Goal: Information Seeking & Learning: Learn about a topic

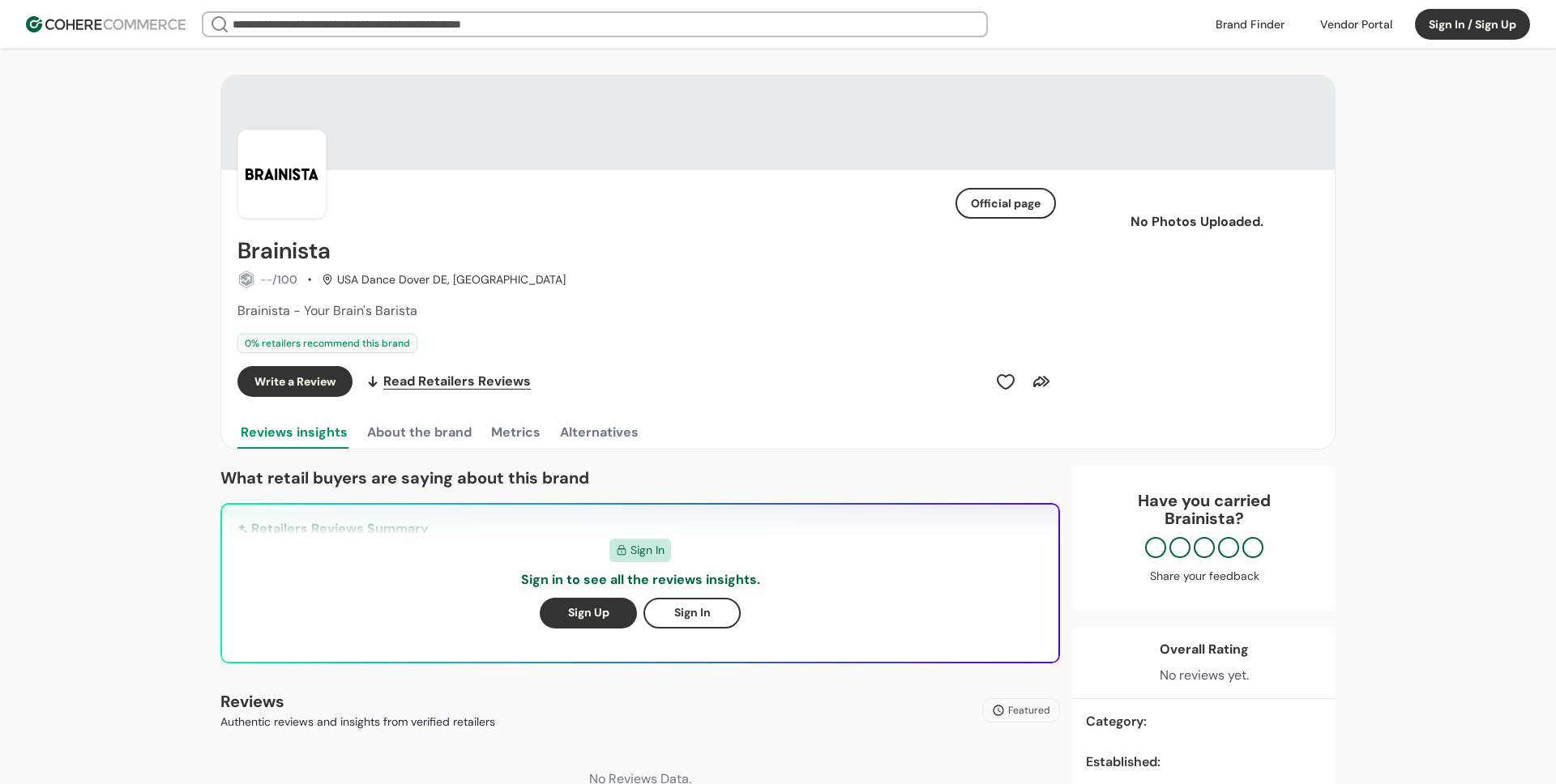
click at [1267, 29] on link at bounding box center [1250, 24] width 88 height 25
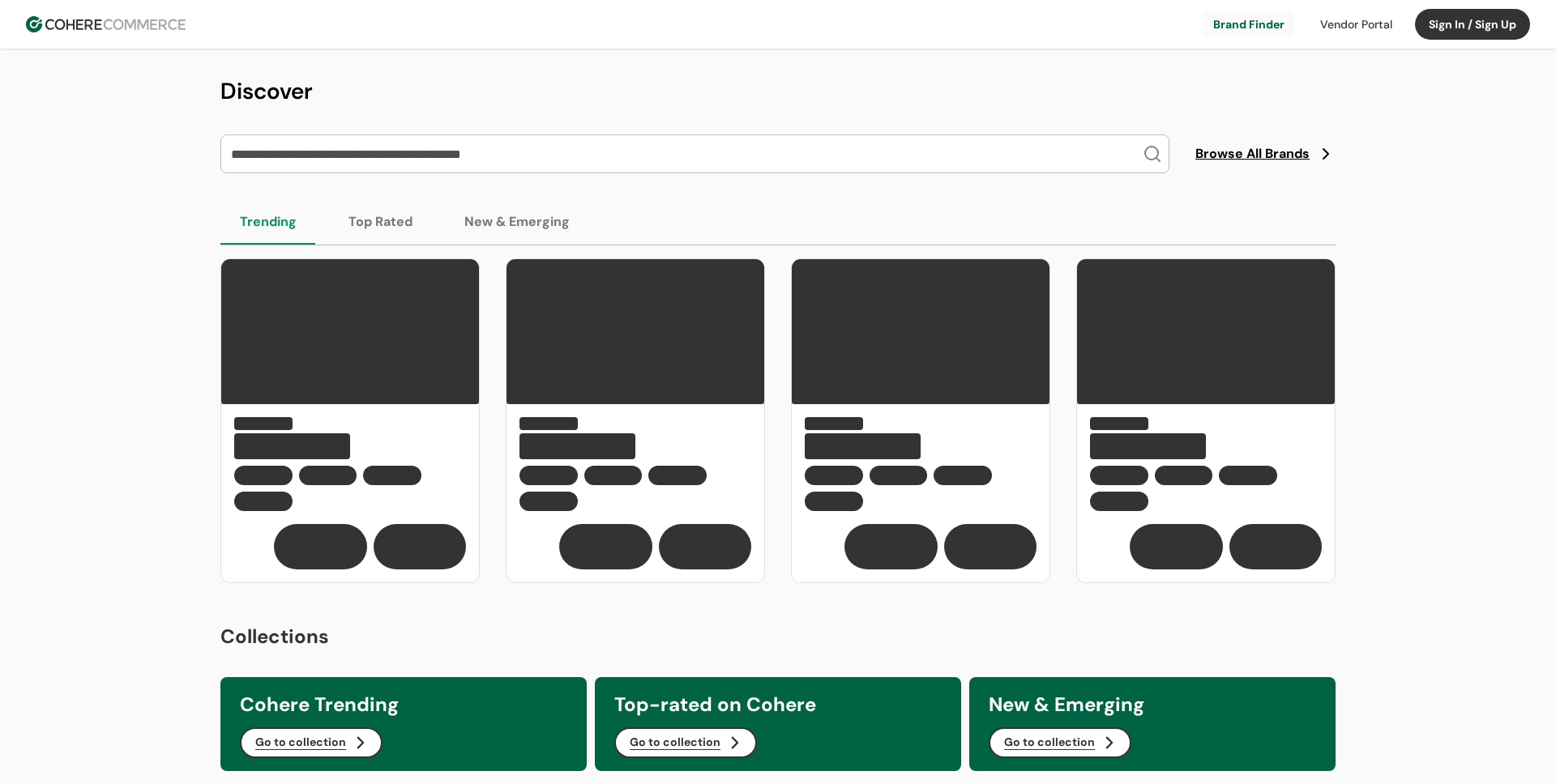
click at [1446, 22] on button "Sign In / Sign Up" at bounding box center [1473, 24] width 115 height 31
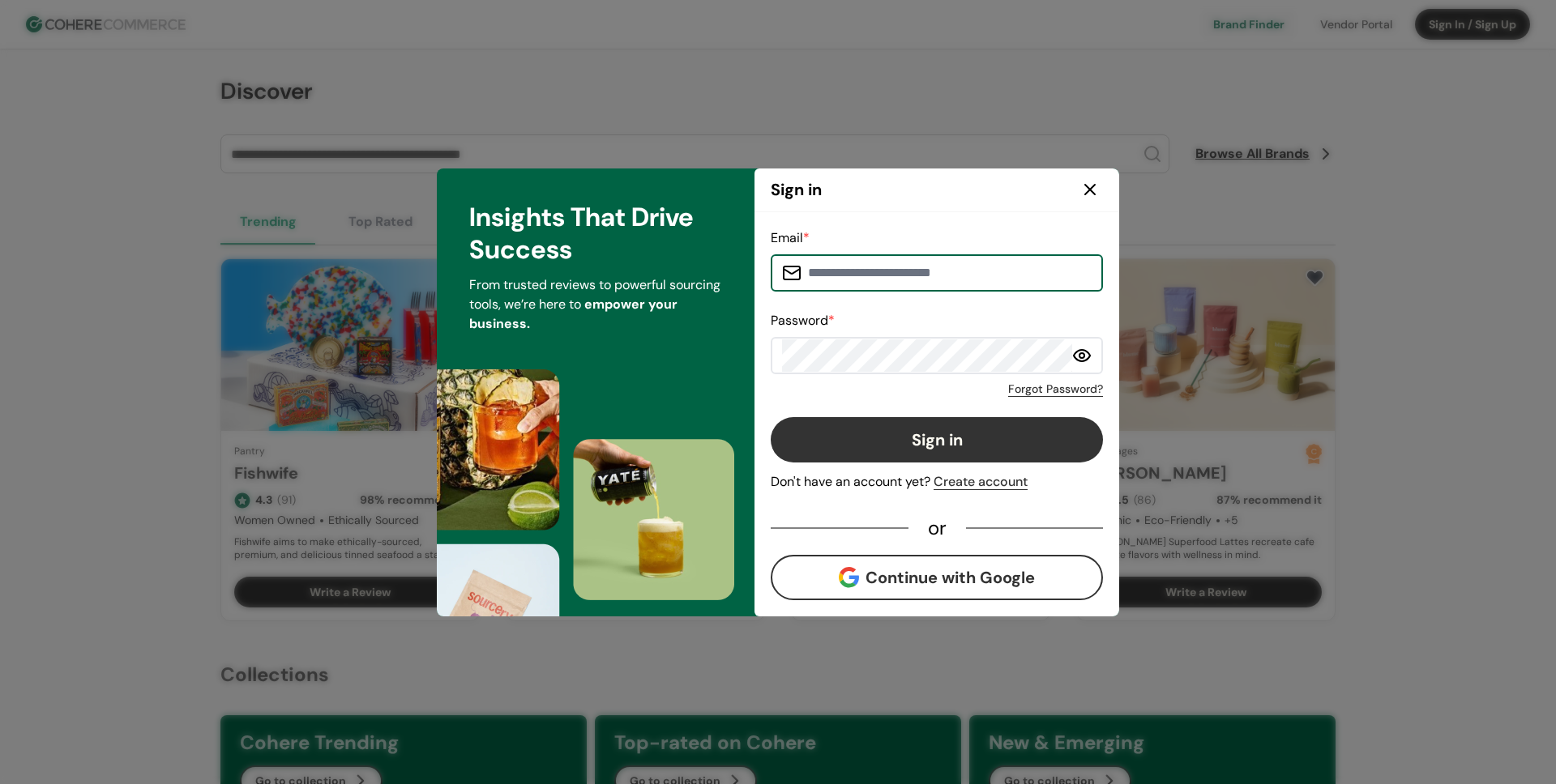
click at [842, 269] on input at bounding box center [946, 273] width 291 height 33
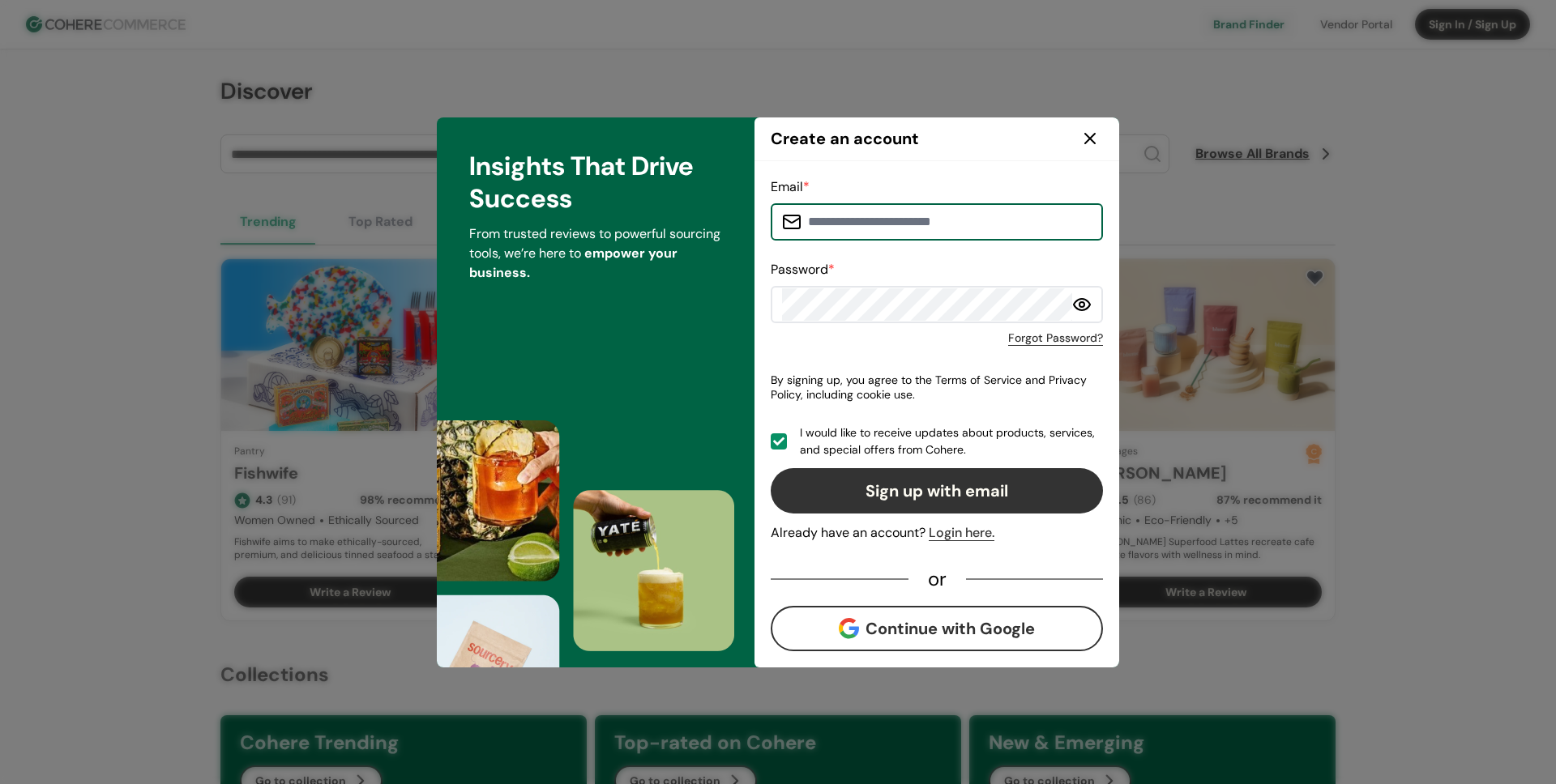
click at [932, 216] on input at bounding box center [946, 222] width 291 height 33
paste input "**********"
type input "**********"
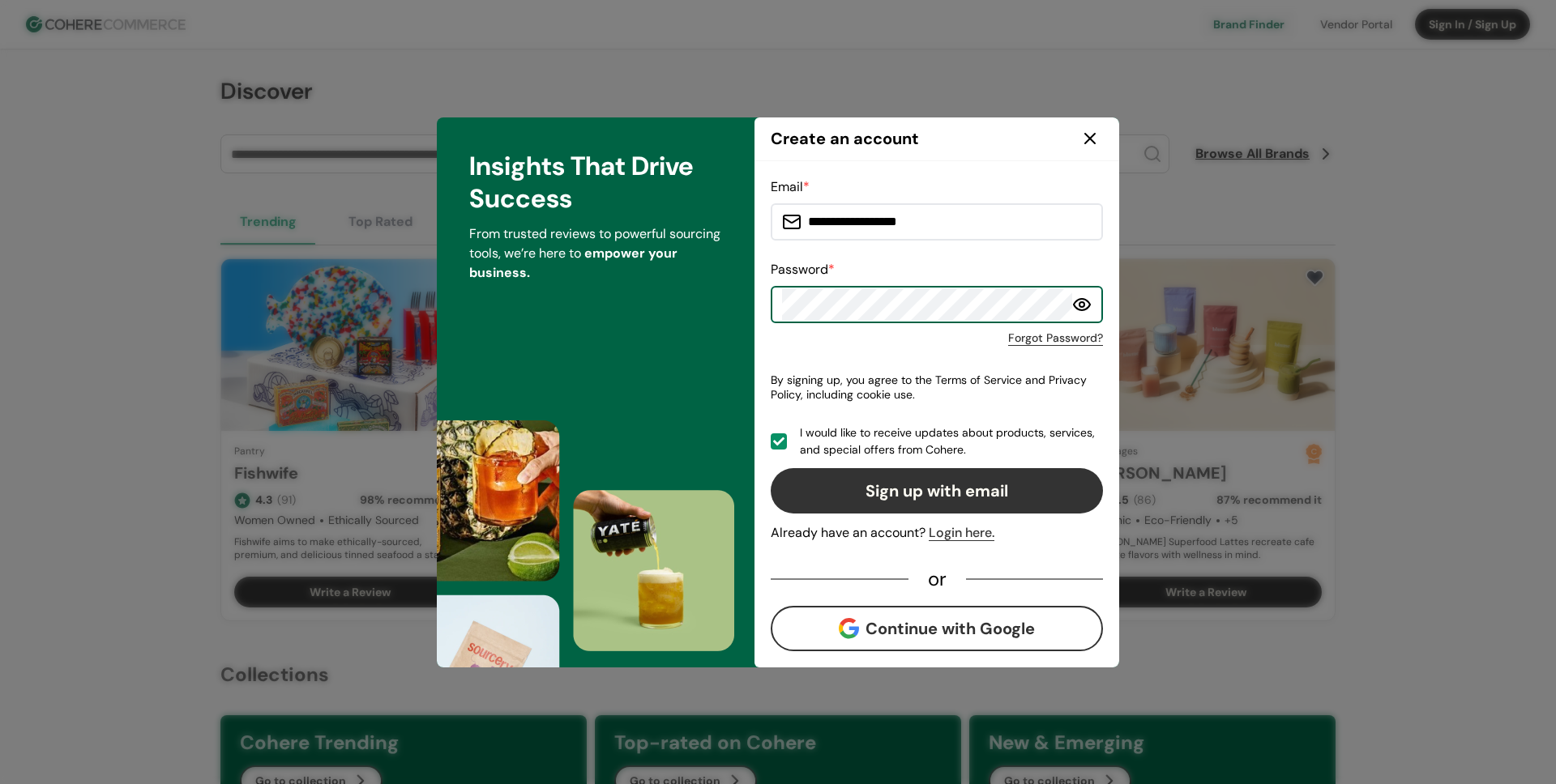
click at [824, 493] on button "Sign up with email" at bounding box center [936, 491] width 332 height 46
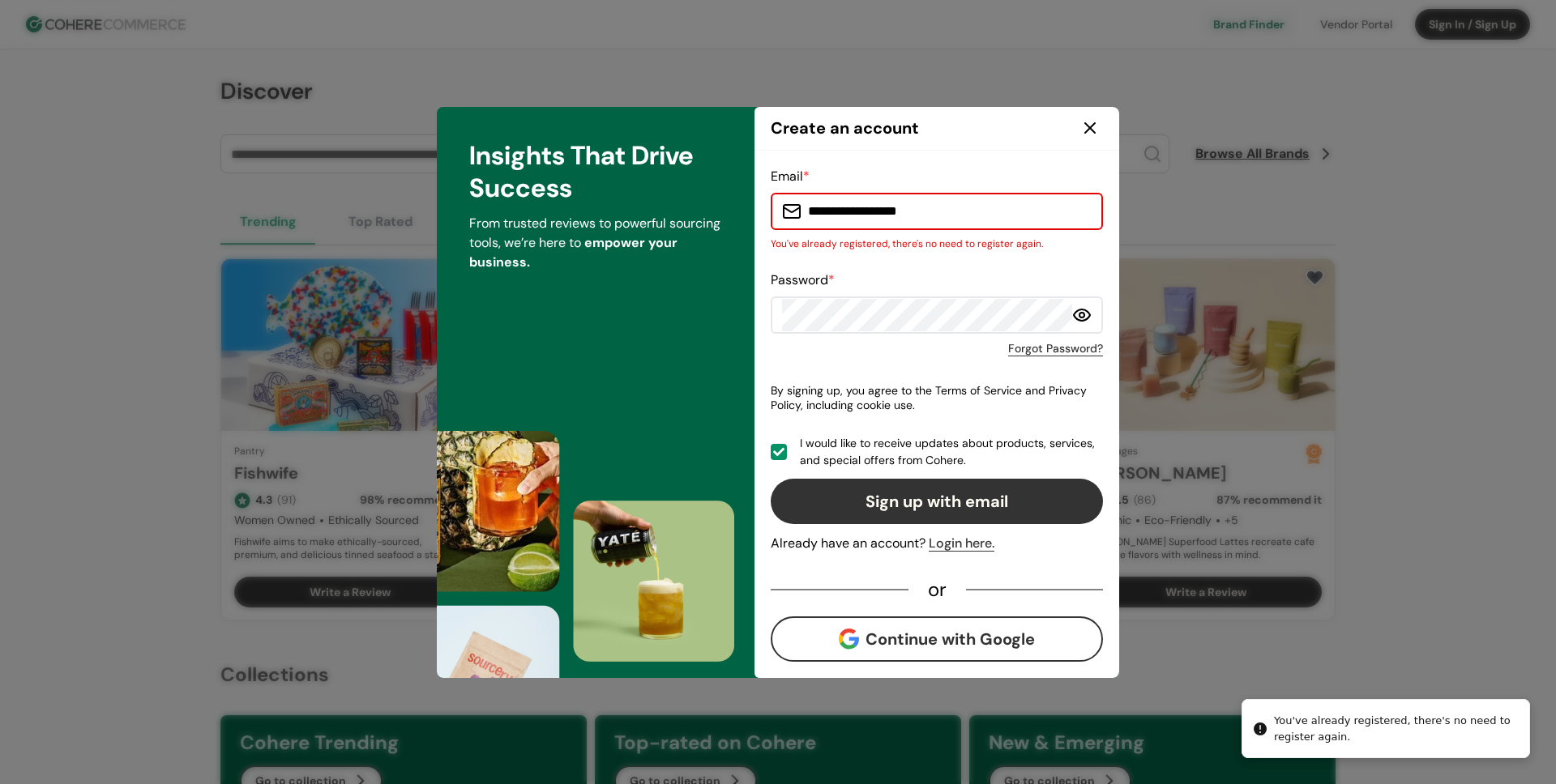
click at [946, 548] on div "Login here." at bounding box center [962, 544] width 65 height 20
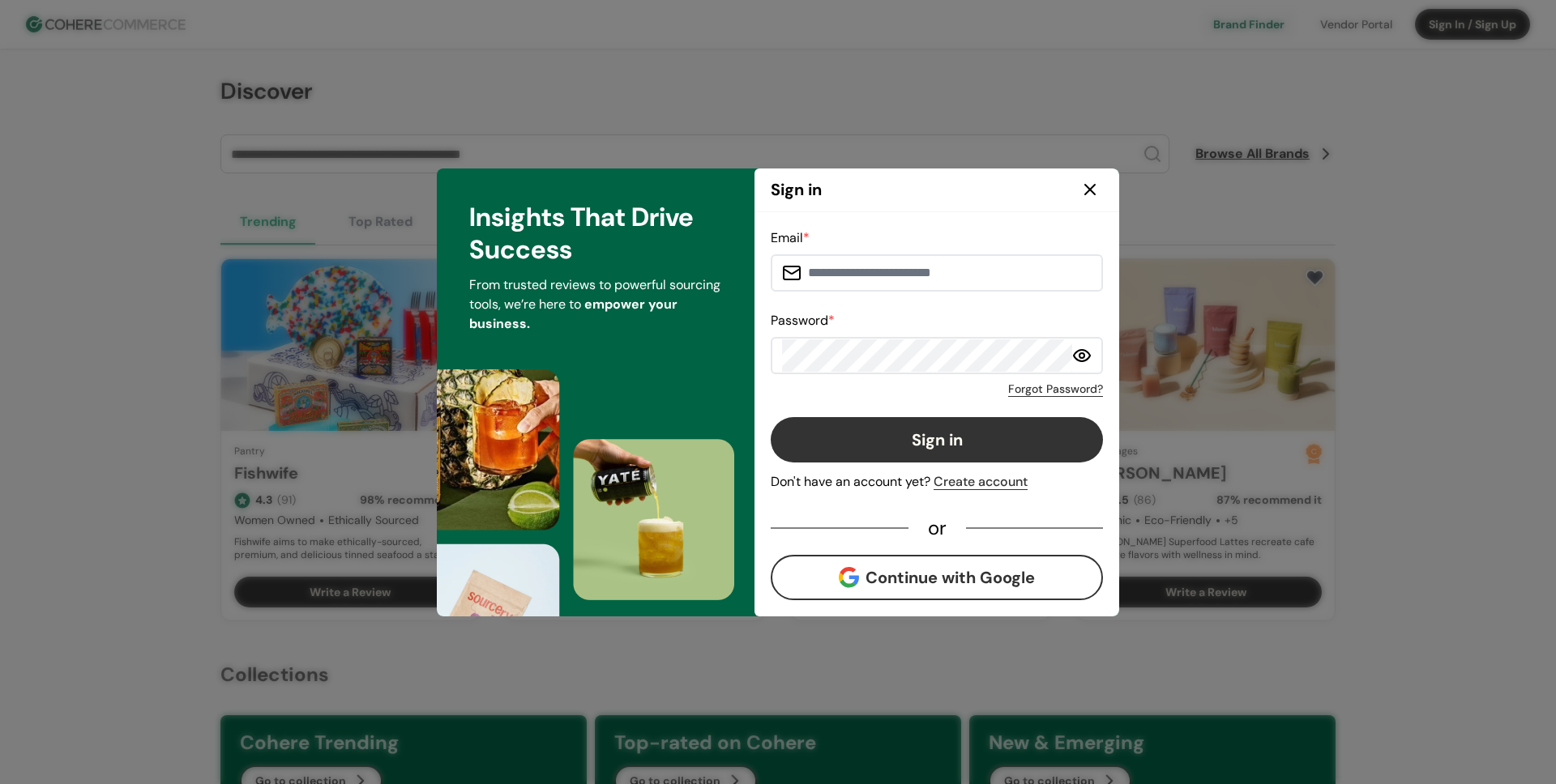
click at [859, 280] on input at bounding box center [946, 273] width 291 height 33
paste input "**********"
type input "**********"
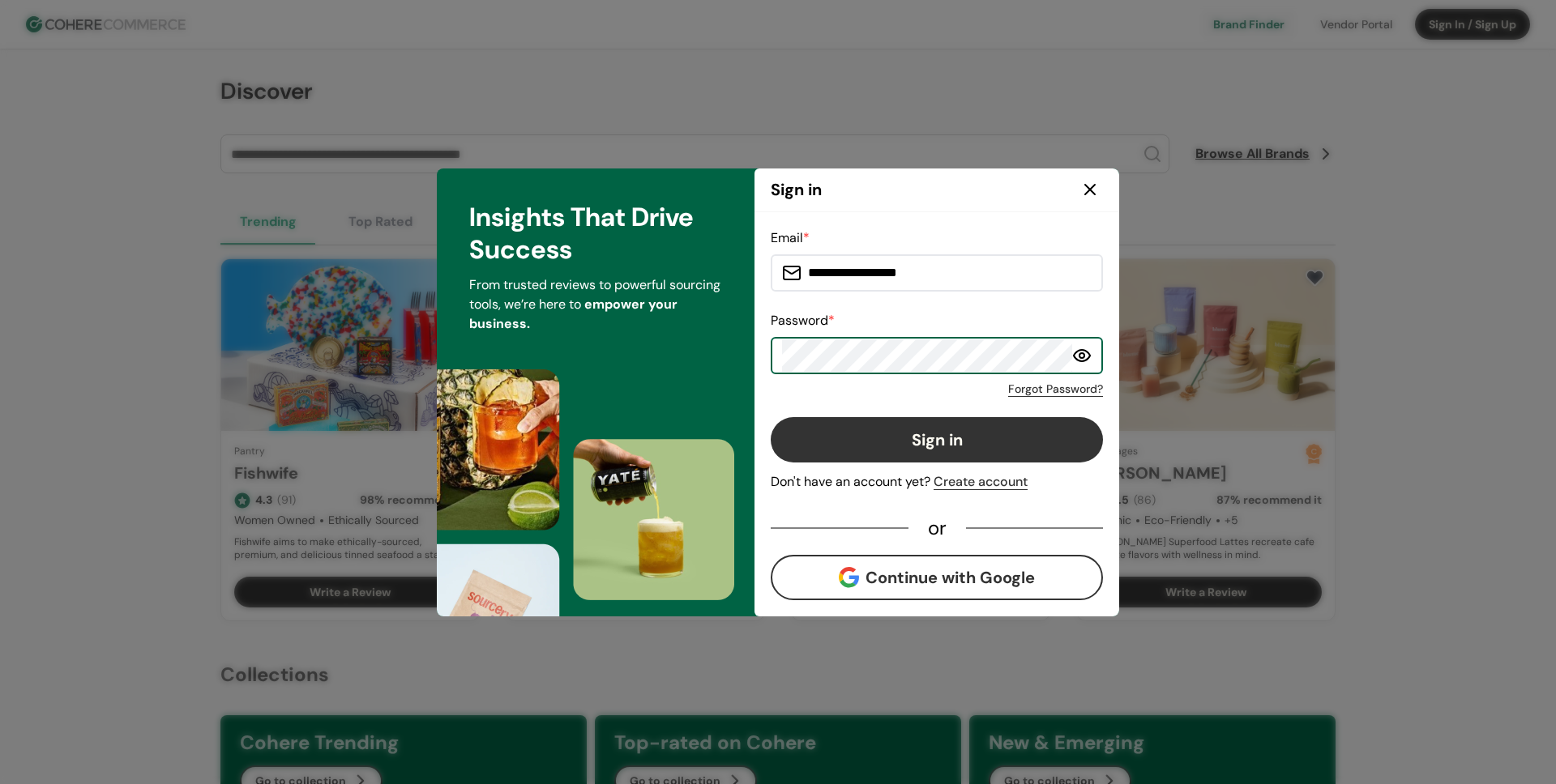
click at [831, 451] on button "Sign in" at bounding box center [936, 440] width 332 height 46
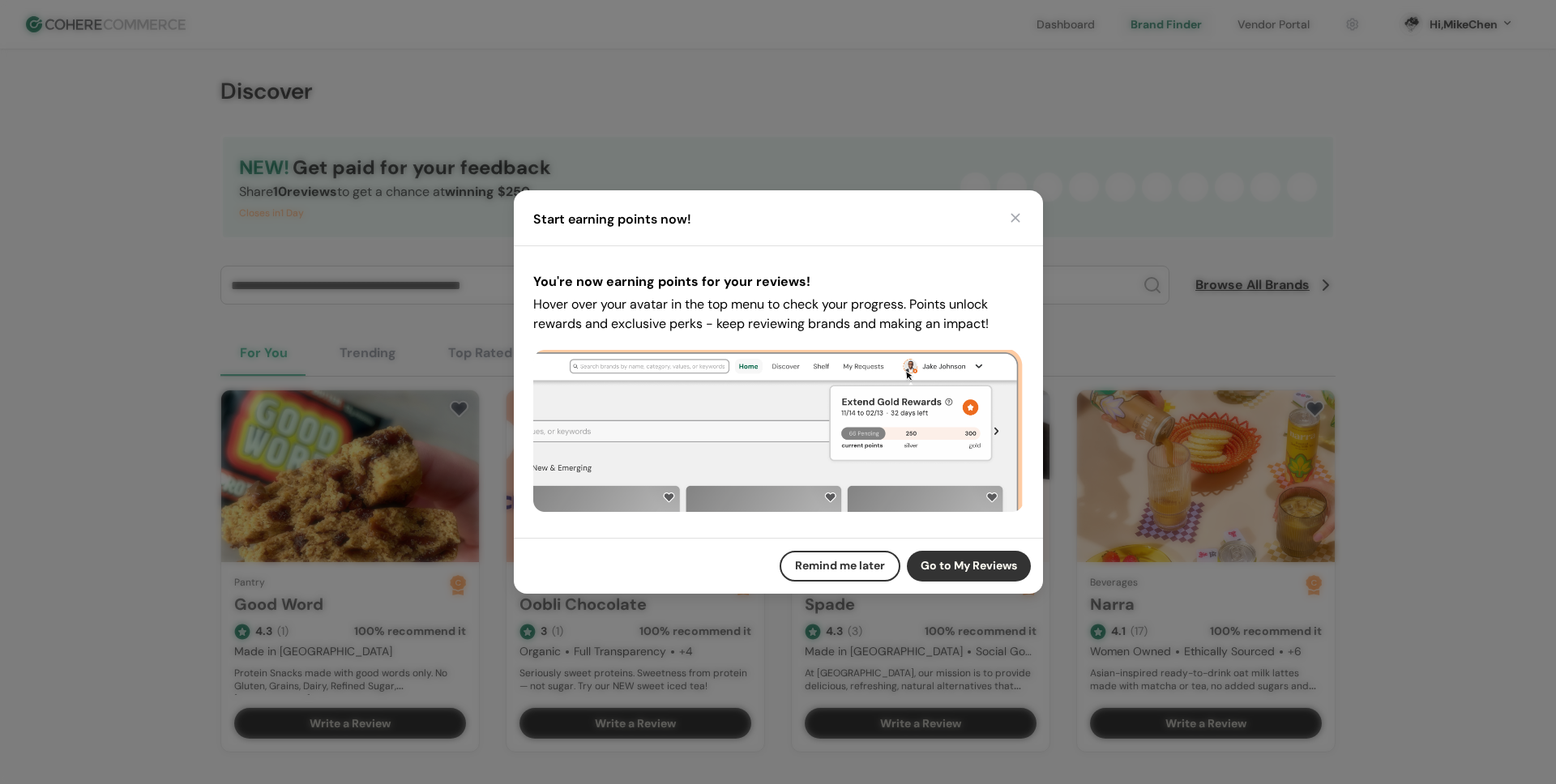
click at [869, 569] on button "Remind me later" at bounding box center [840, 566] width 121 height 31
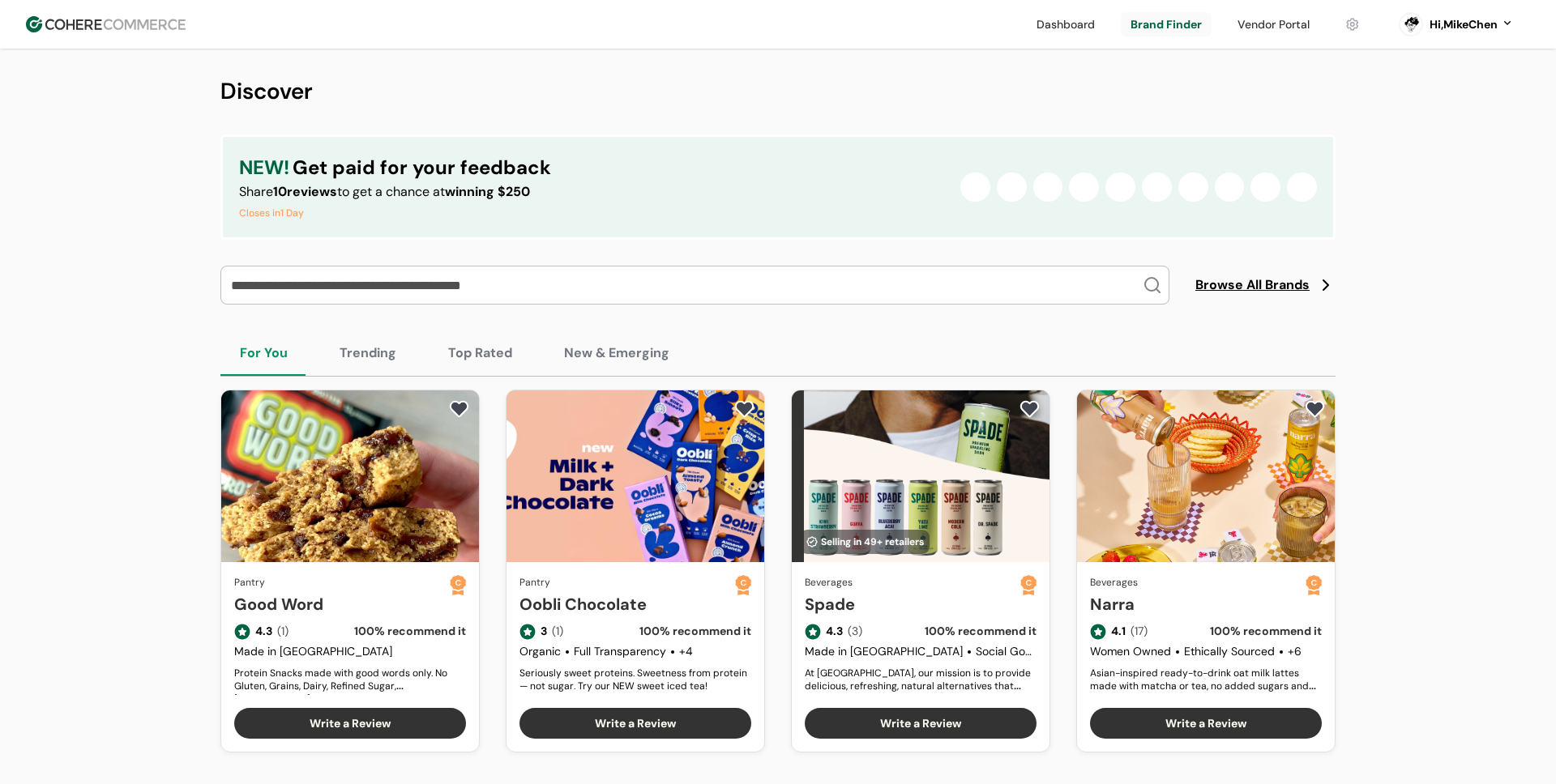
click at [1183, 29] on link at bounding box center [1167, 24] width 91 height 25
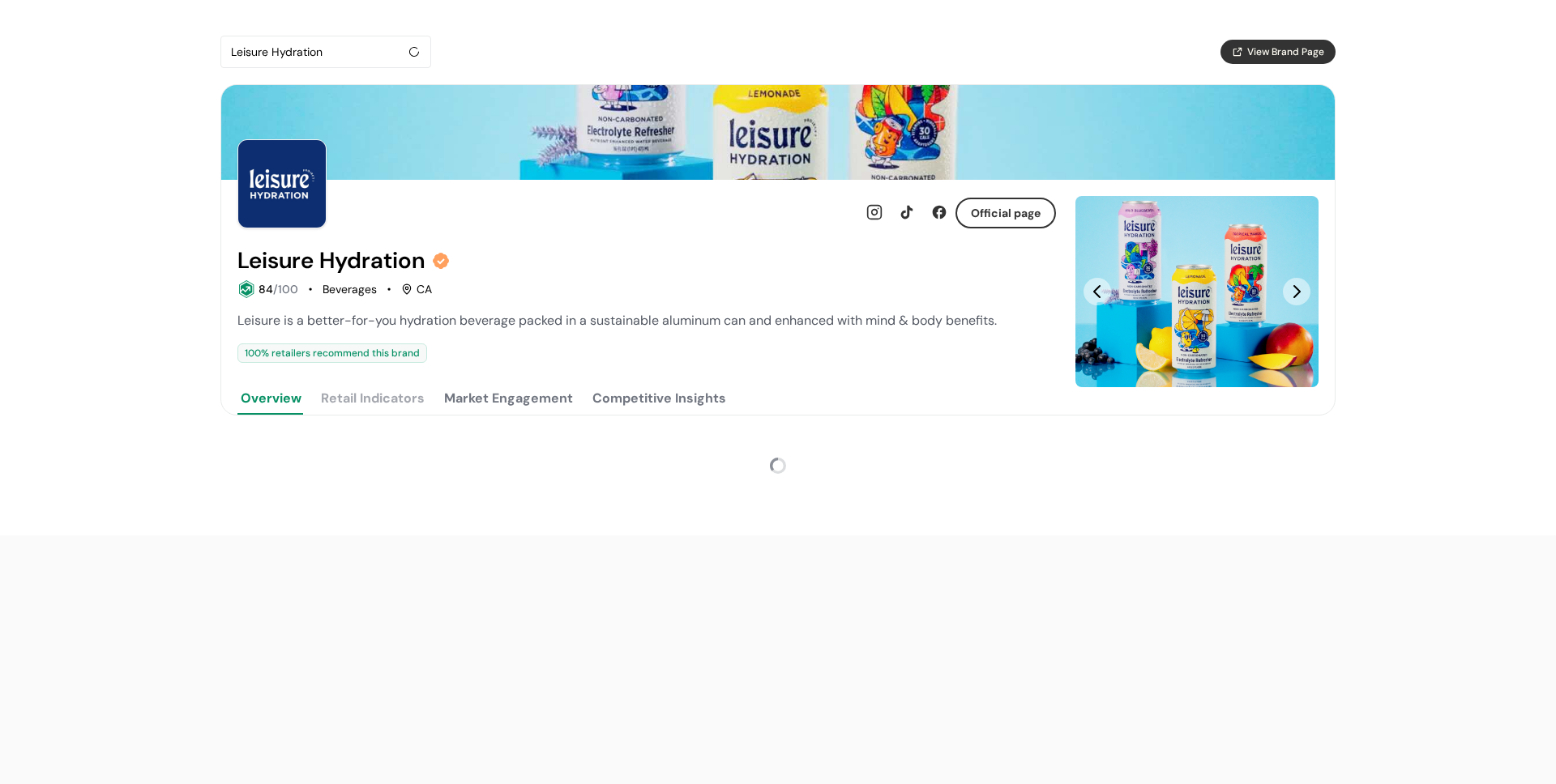
click at [331, 56] on div "Leisure Hydration" at bounding box center [317, 53] width 174 height 20
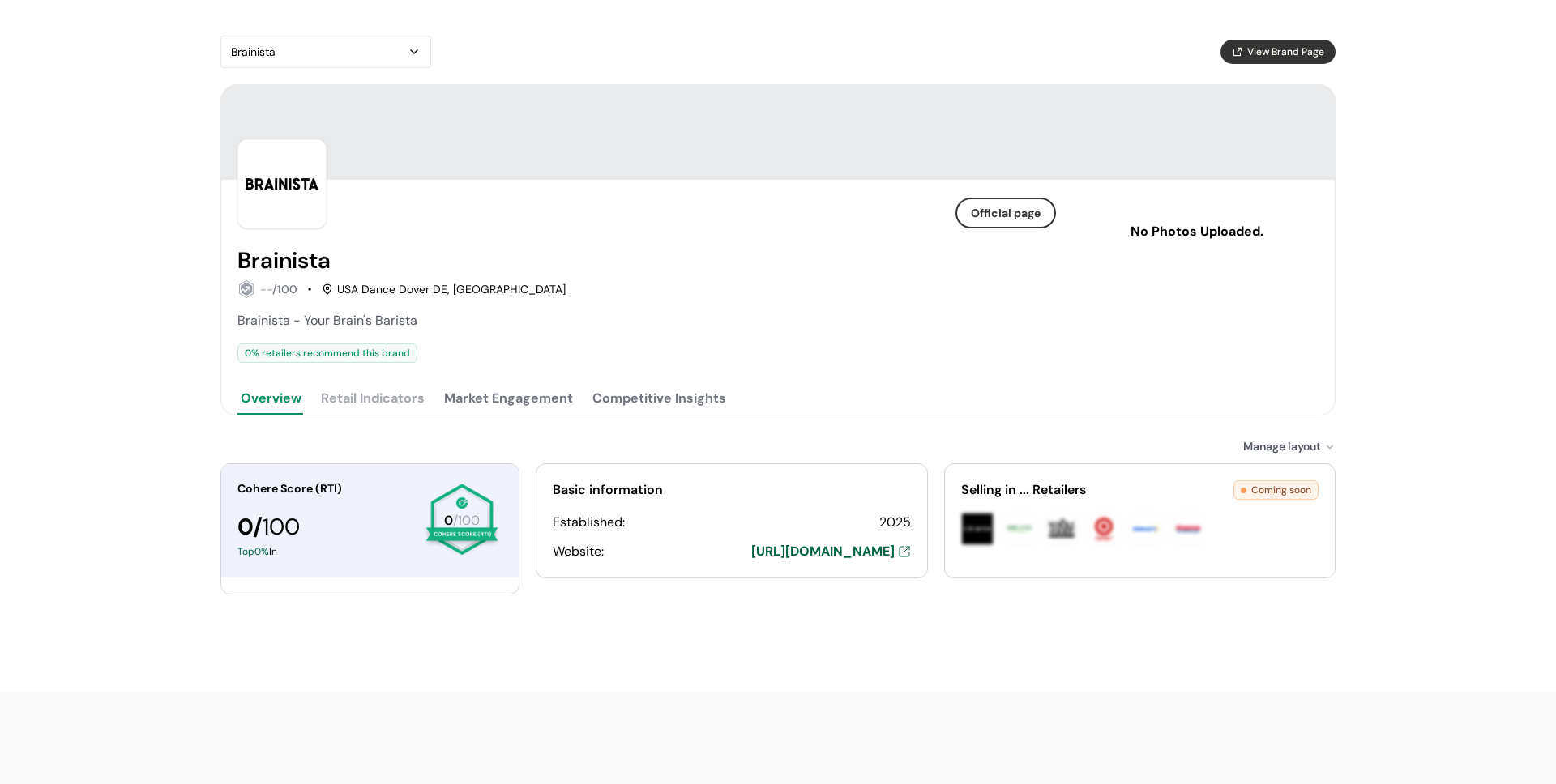
click at [518, 415] on div "Official page Brainista -- /100 USA Dance [GEOGRAPHIC_DATA] DE, DE Brainista - …" at bounding box center [778, 250] width 1116 height 331
click at [504, 407] on button "Market Engagement" at bounding box center [509, 398] width 136 height 33
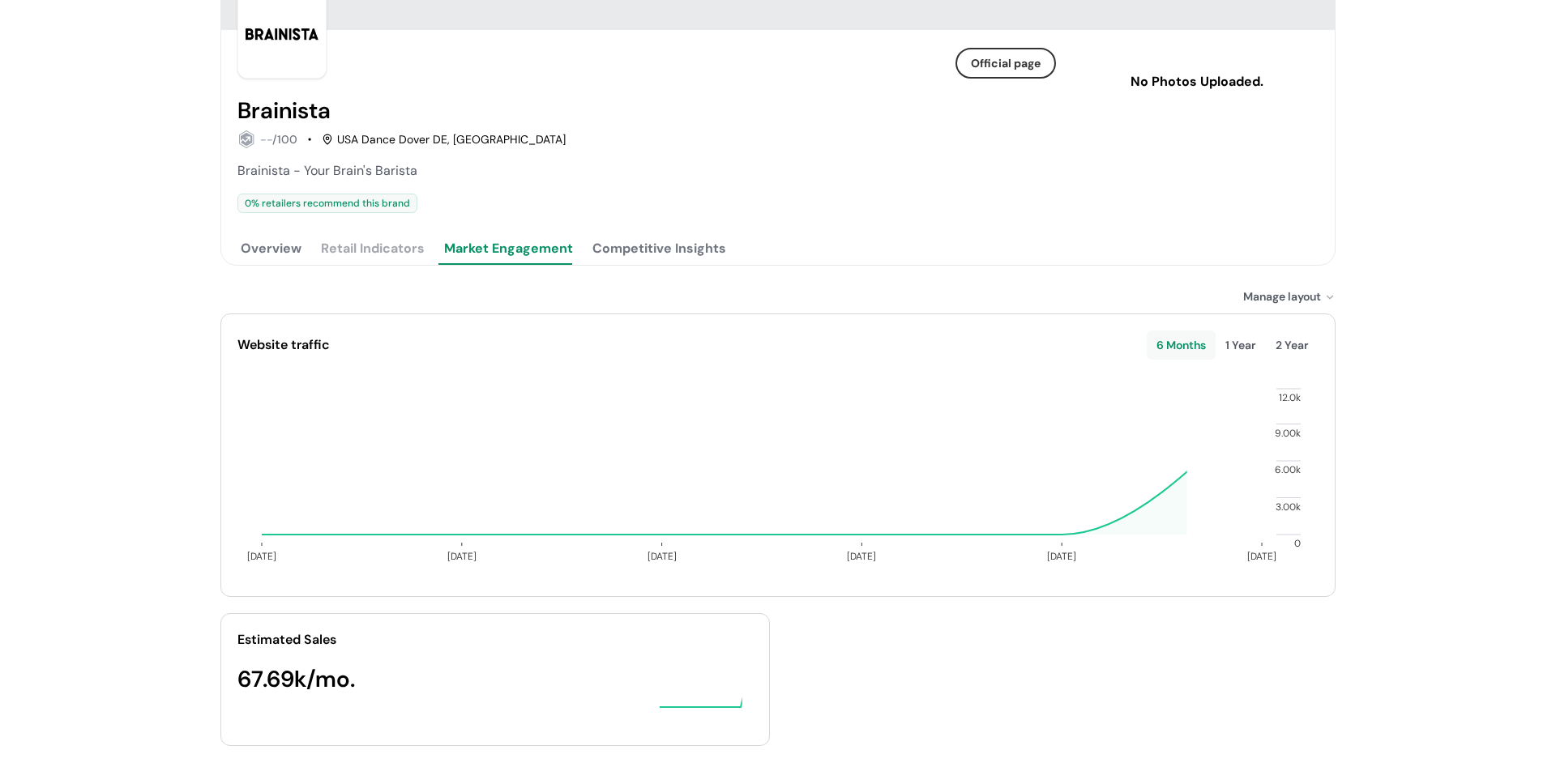
scroll to position [161, 0]
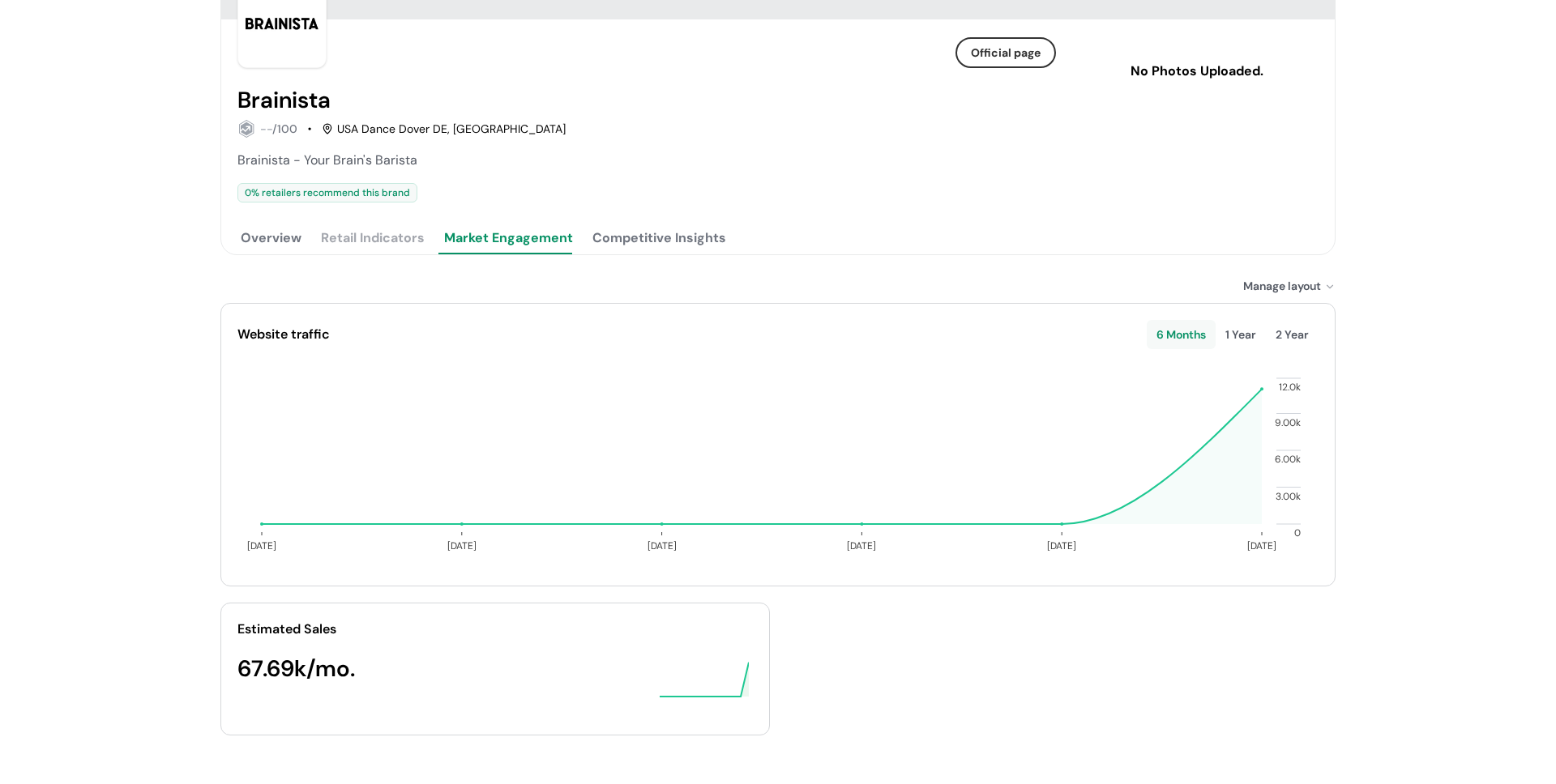
click at [674, 220] on div "Official page Brainista -- /100 USA Dance Dover DE, DE Brainista - Your Brain's…" at bounding box center [648, 137] width 819 height 235
click at [673, 232] on button "Competitive Insights" at bounding box center [658, 238] width 140 height 33
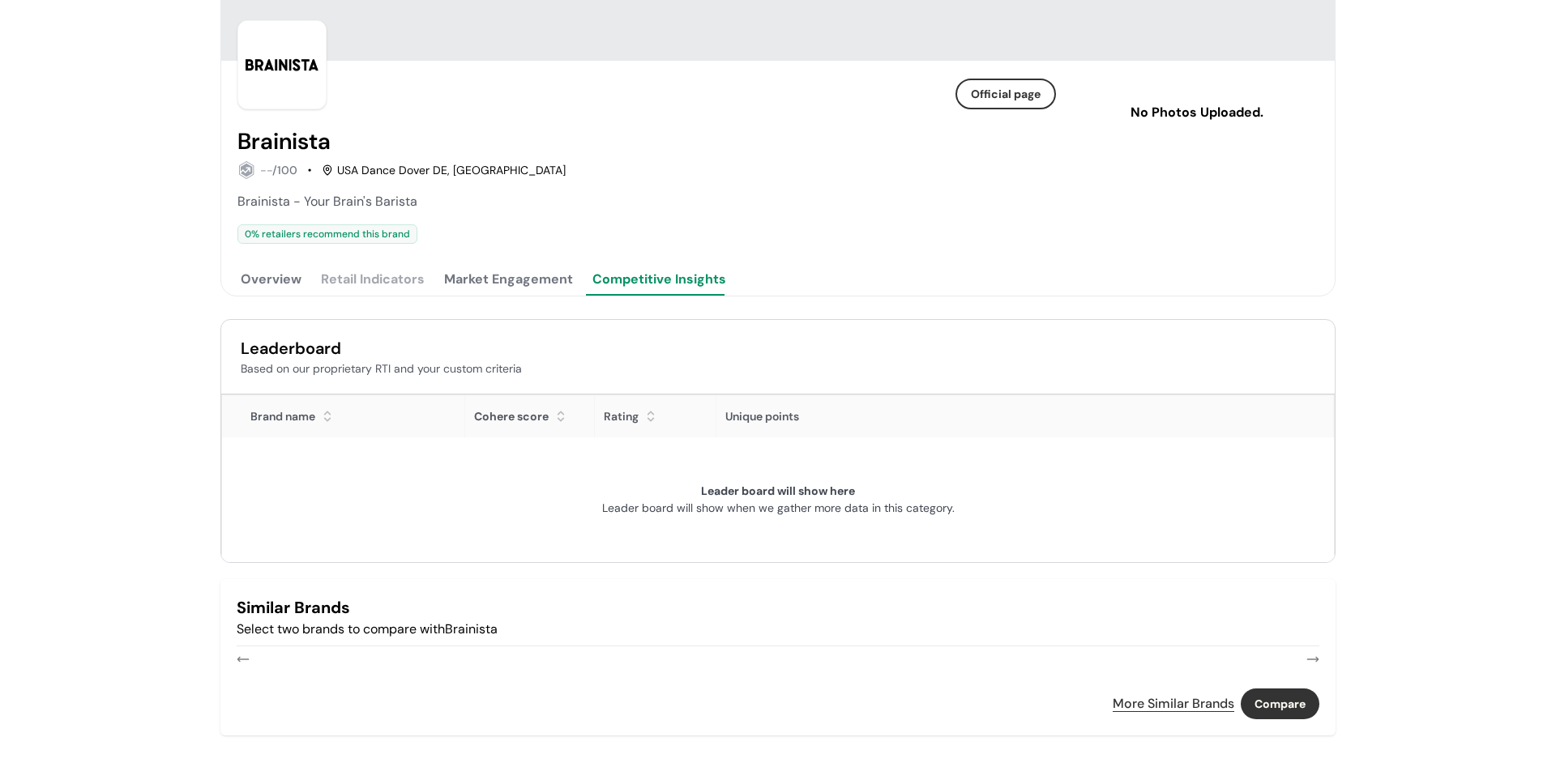
scroll to position [119, 0]
click at [552, 274] on button "Market Engagement" at bounding box center [509, 280] width 136 height 33
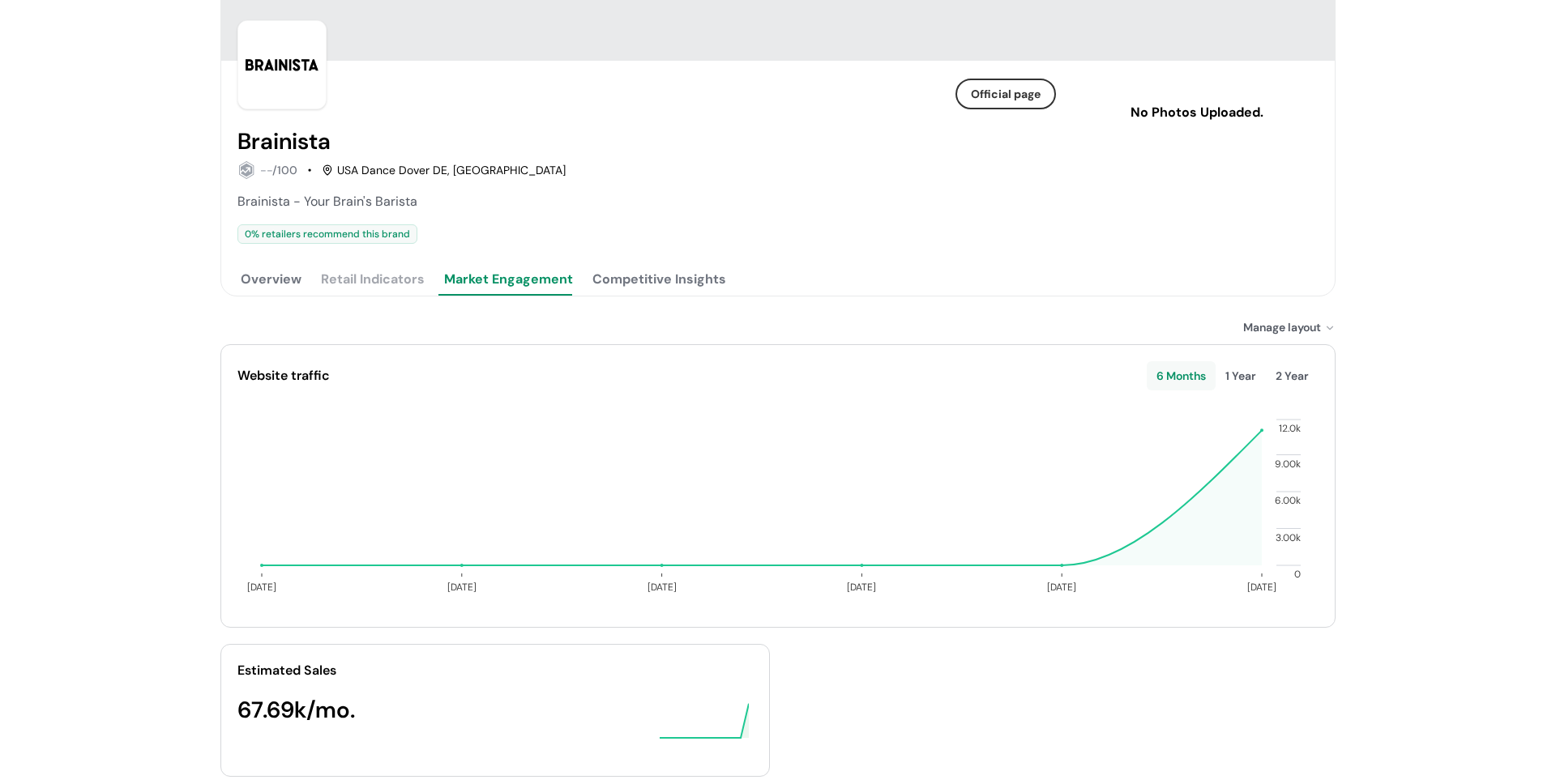
click at [638, 282] on button "Competitive Insights" at bounding box center [658, 280] width 140 height 33
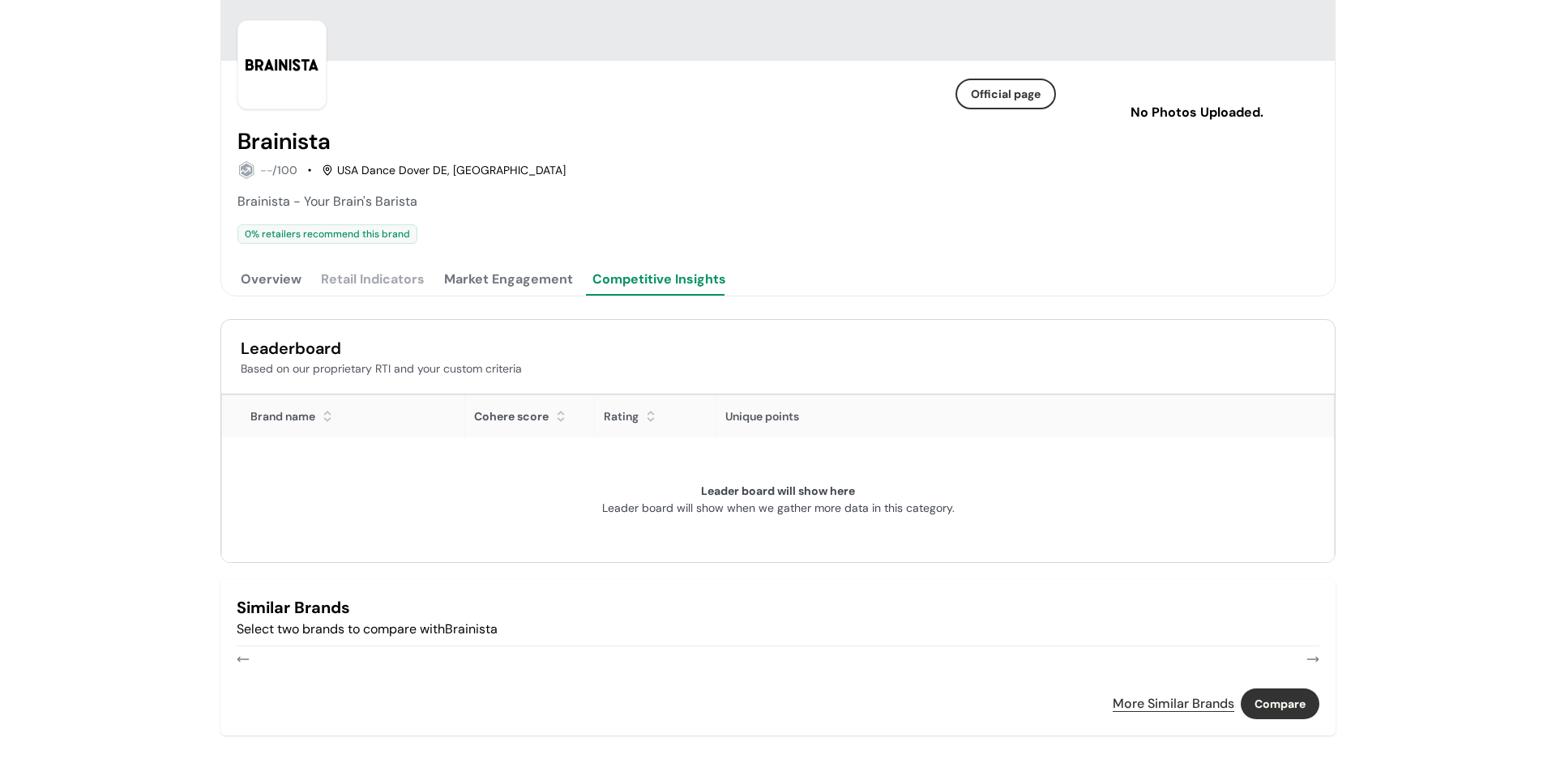
click at [518, 286] on button "Market Engagement" at bounding box center [509, 280] width 136 height 33
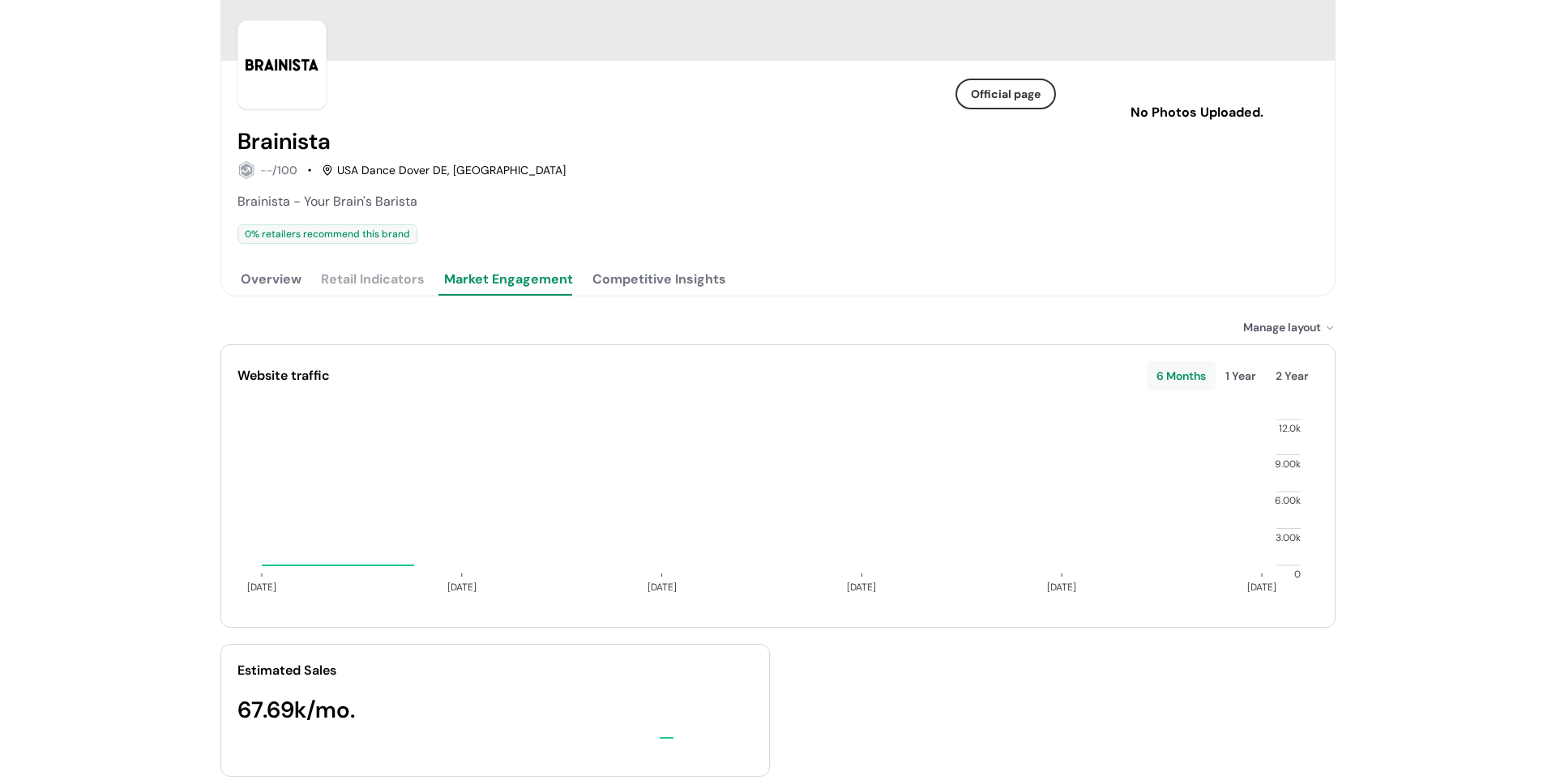
click at [288, 275] on button "Overview" at bounding box center [272, 280] width 67 height 33
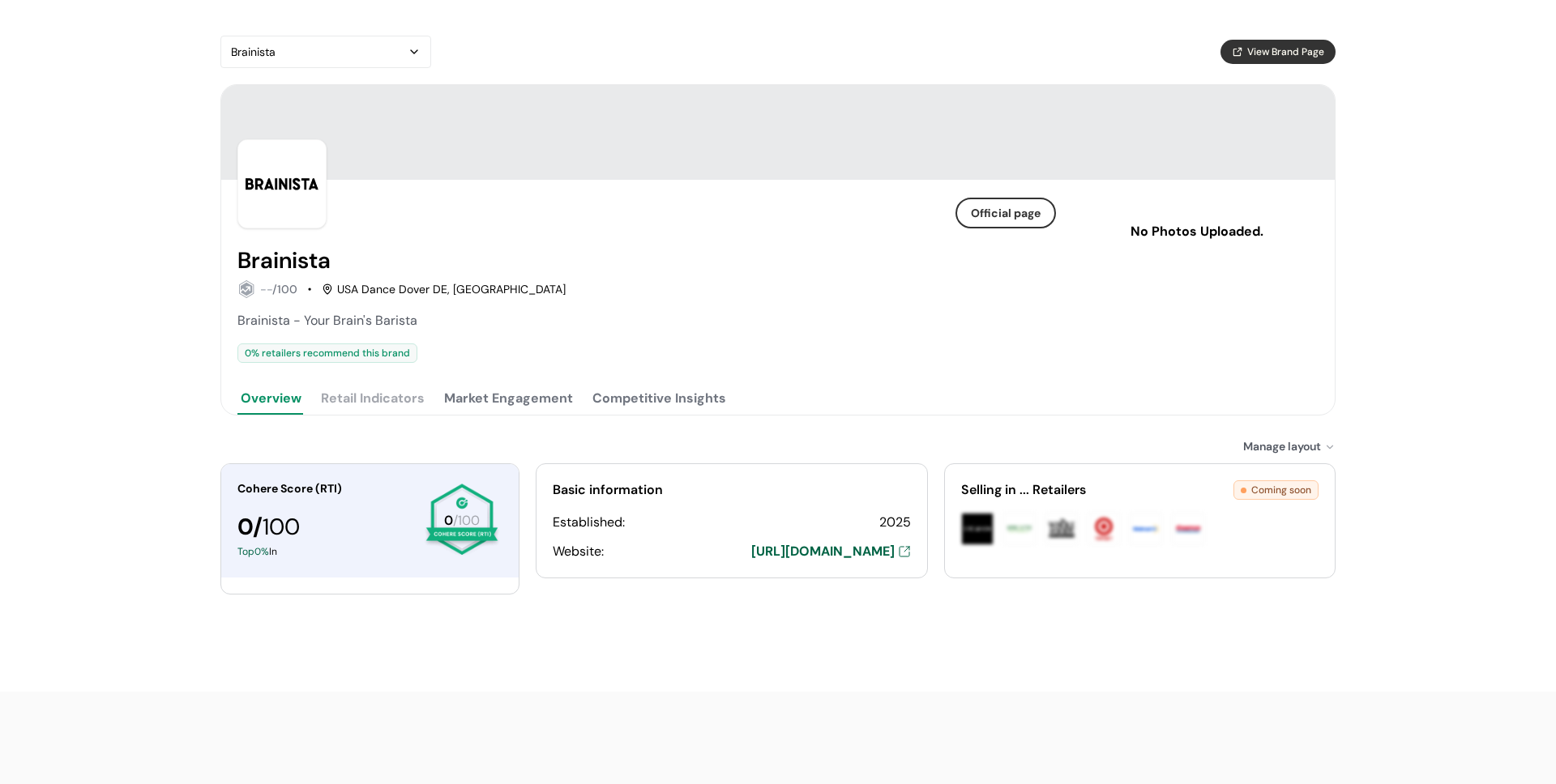
scroll to position [0, 0]
click at [704, 281] on div "-- /100 USA Dance Dover DE, DE" at bounding box center [648, 289] width 819 height 18
click at [496, 418] on div "Brainista View Brand Page Official page Brainista -- /100 USA Dance Dover DE, D…" at bounding box center [778, 346] width 1116 height 620
click at [520, 402] on button "Market Engagement" at bounding box center [509, 398] width 136 height 33
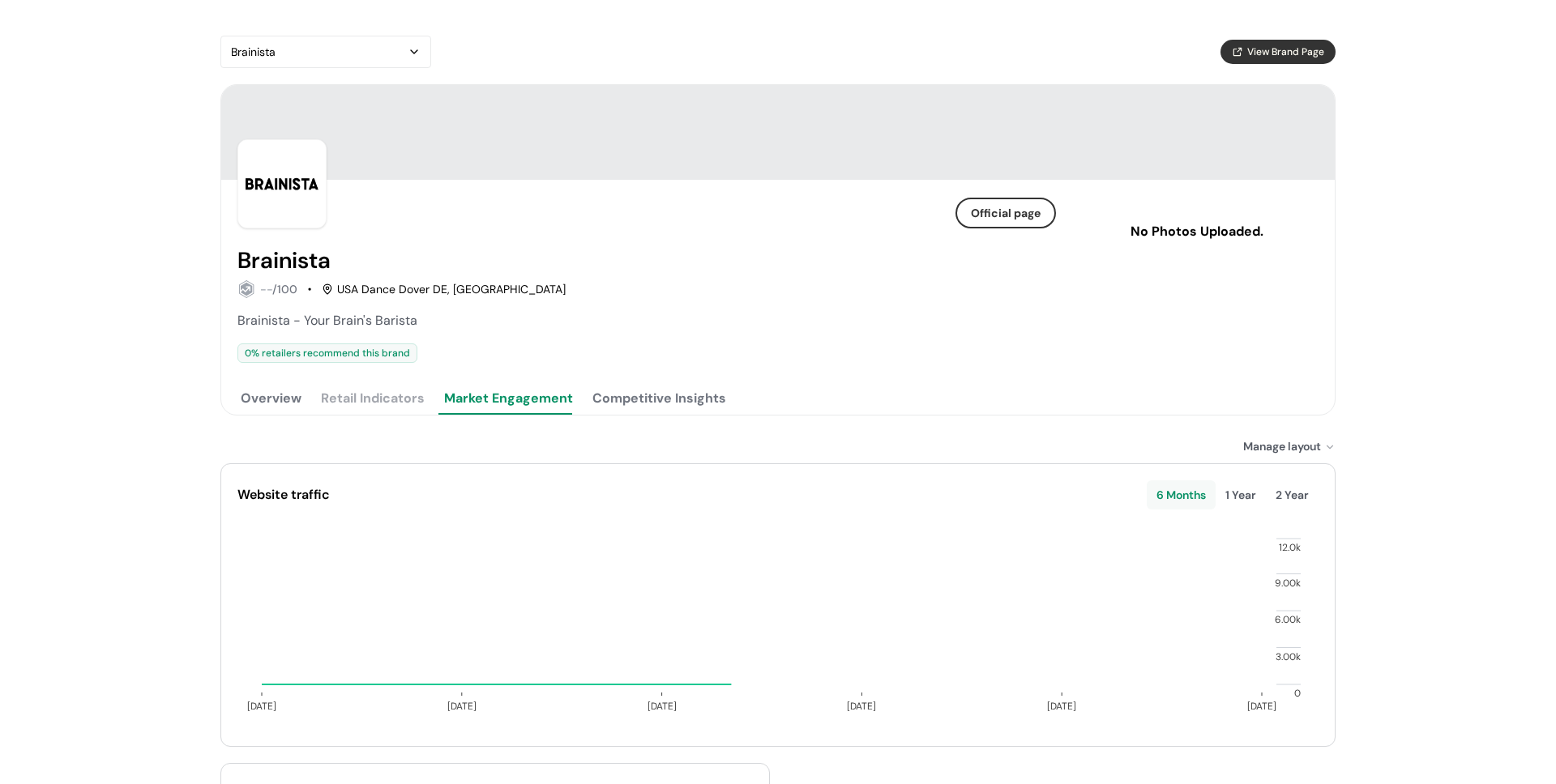
click at [639, 400] on button "Competitive Insights" at bounding box center [658, 398] width 140 height 33
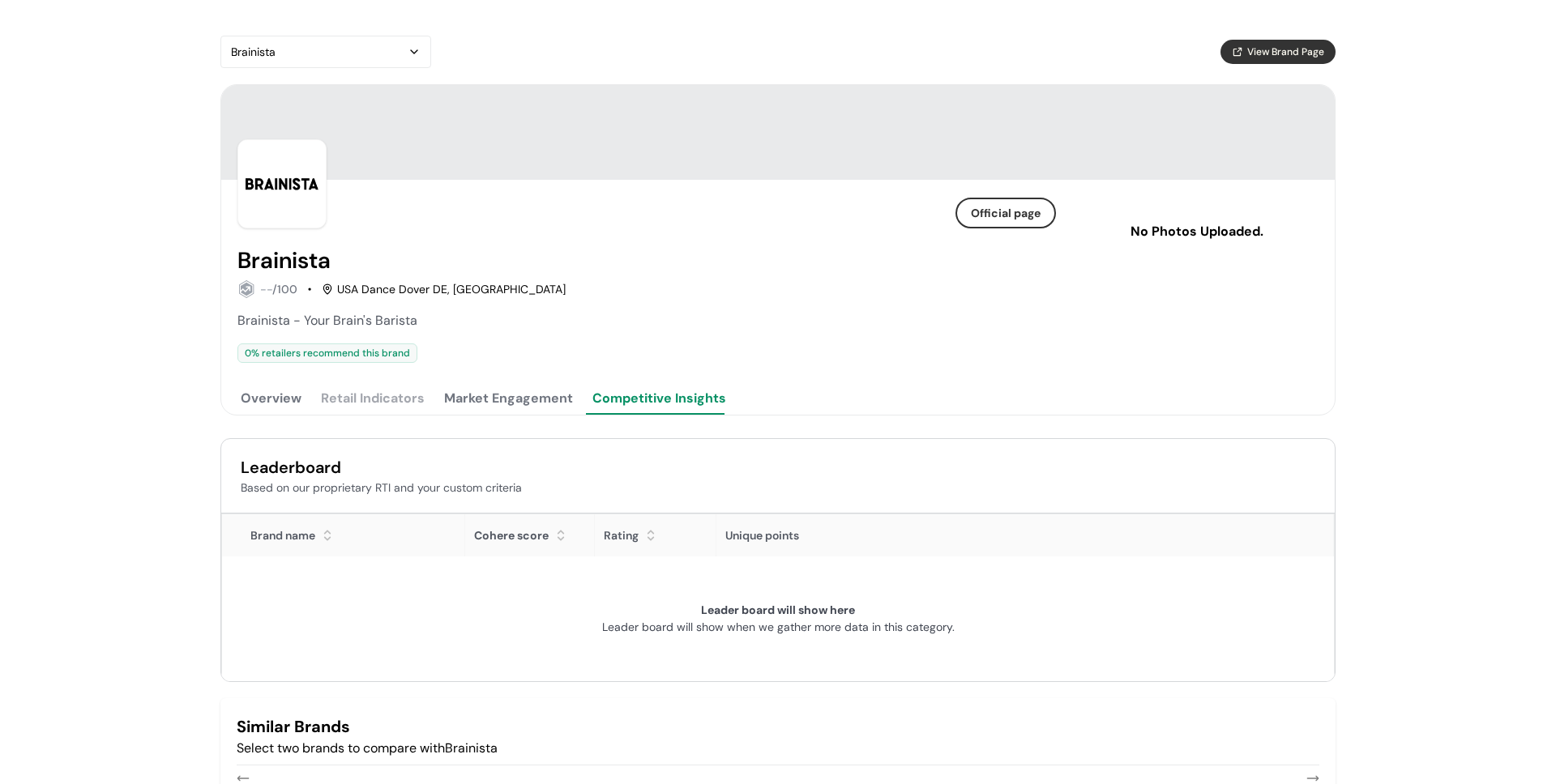
click at [507, 405] on button "Market Engagement" at bounding box center [509, 398] width 136 height 33
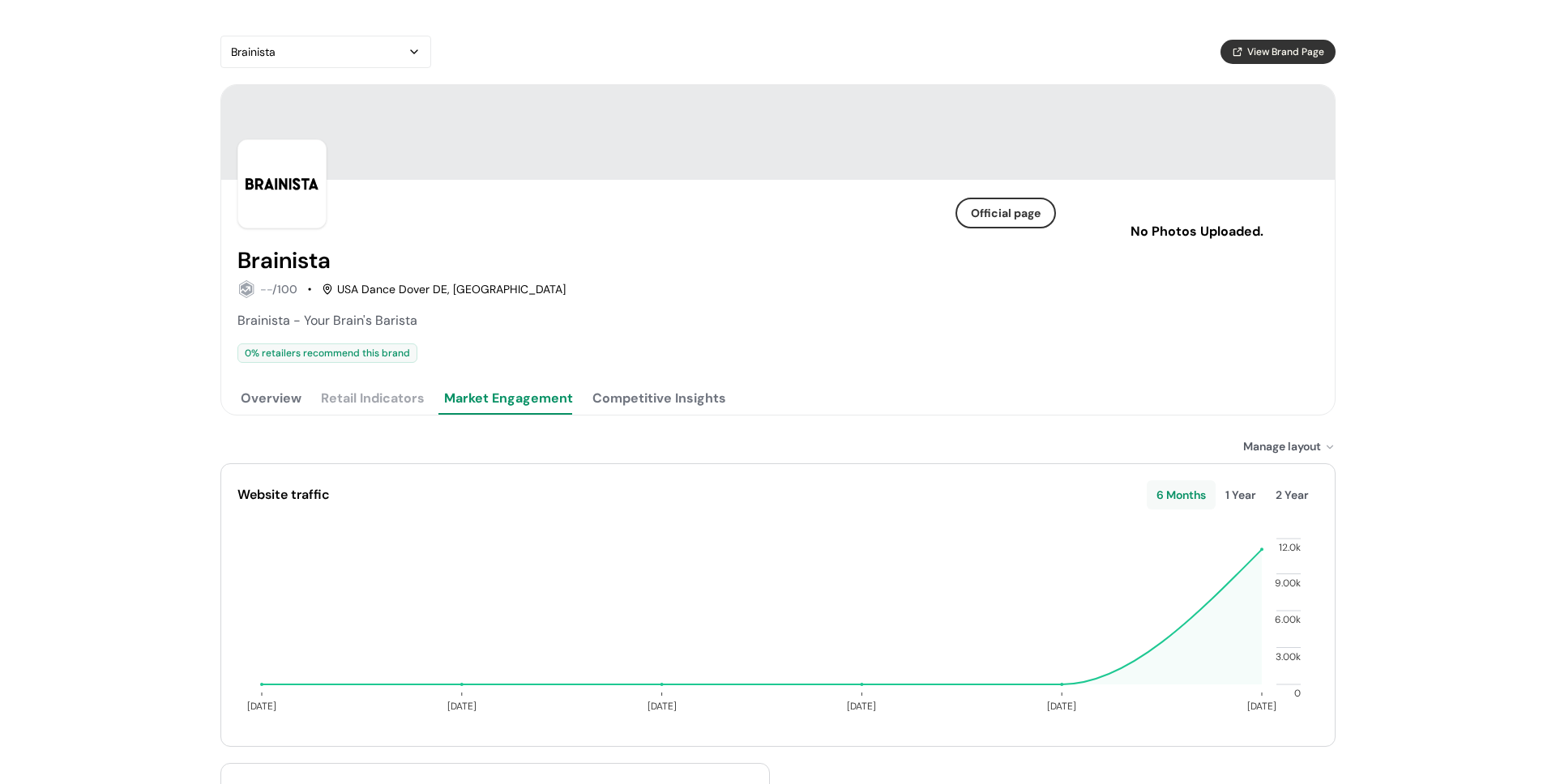
click at [609, 343] on div "Brainista - Your Brain's Barista 0 % retailers recommend this brand" at bounding box center [648, 337] width 819 height 52
click at [652, 397] on button "Competitive Insights" at bounding box center [658, 398] width 140 height 33
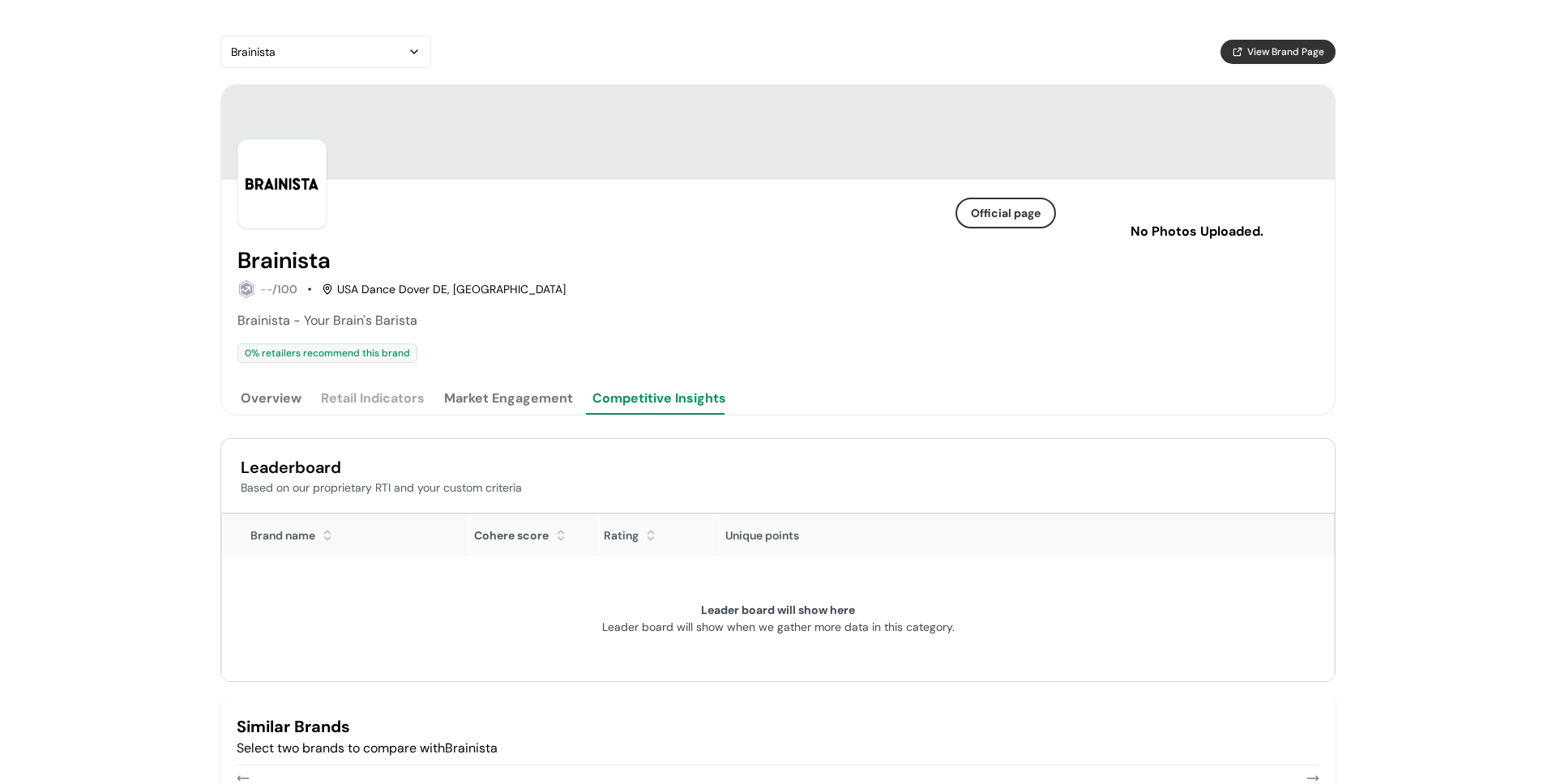
click at [501, 405] on button "Market Engagement" at bounding box center [509, 398] width 136 height 33
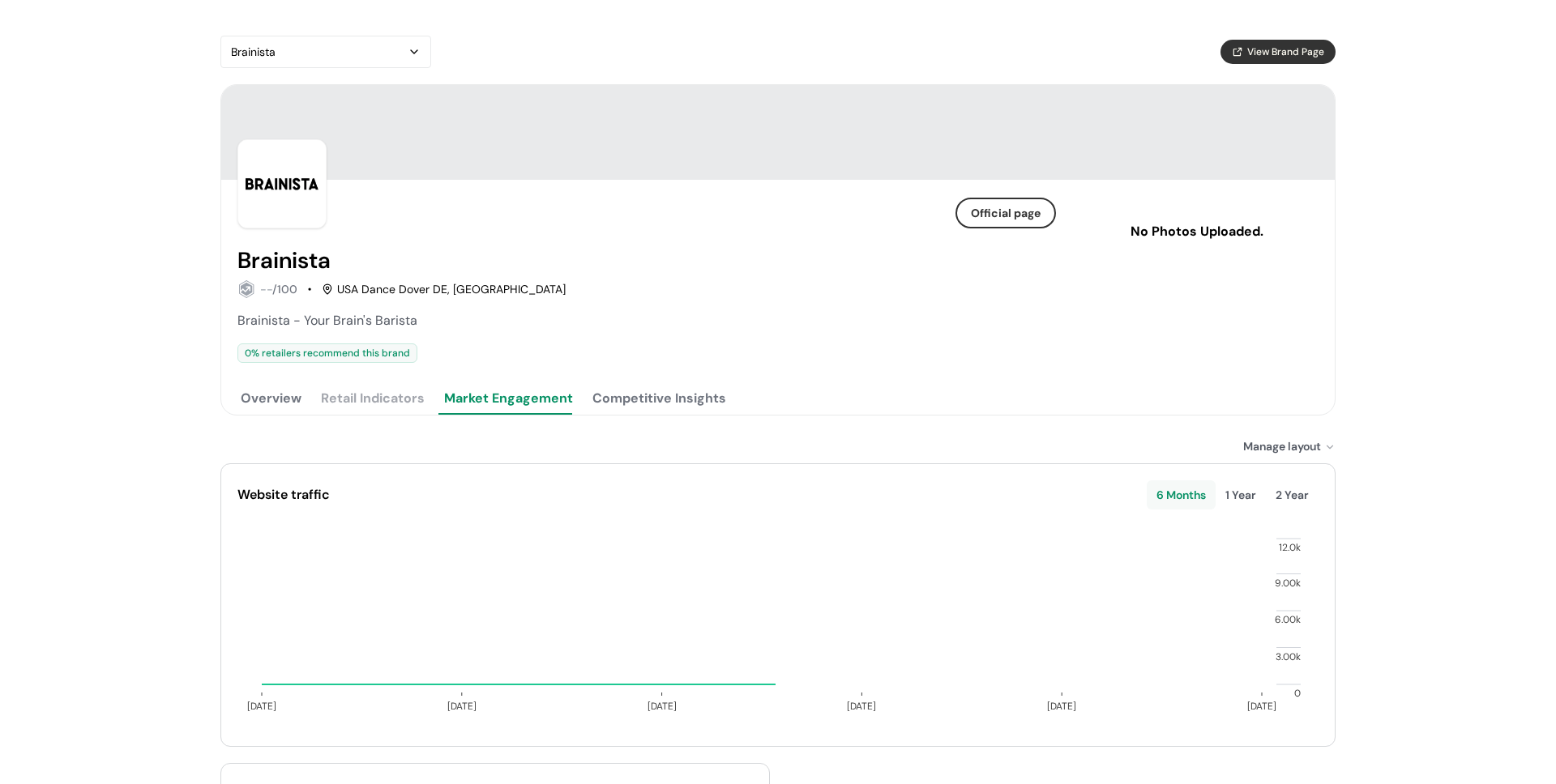
click at [240, 412] on button "Overview" at bounding box center [272, 398] width 67 height 33
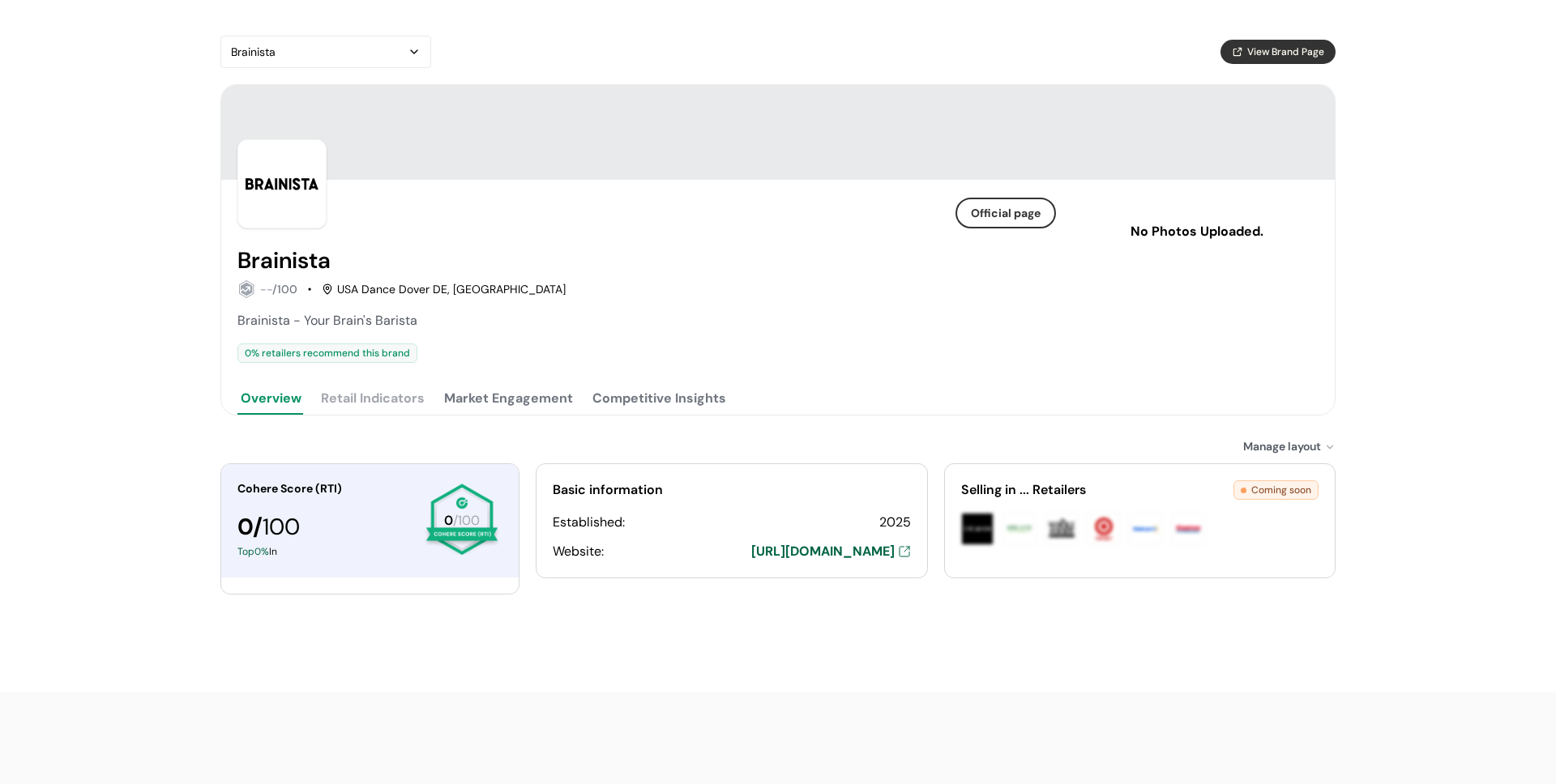
click at [487, 407] on button "Market Engagement" at bounding box center [509, 398] width 136 height 33
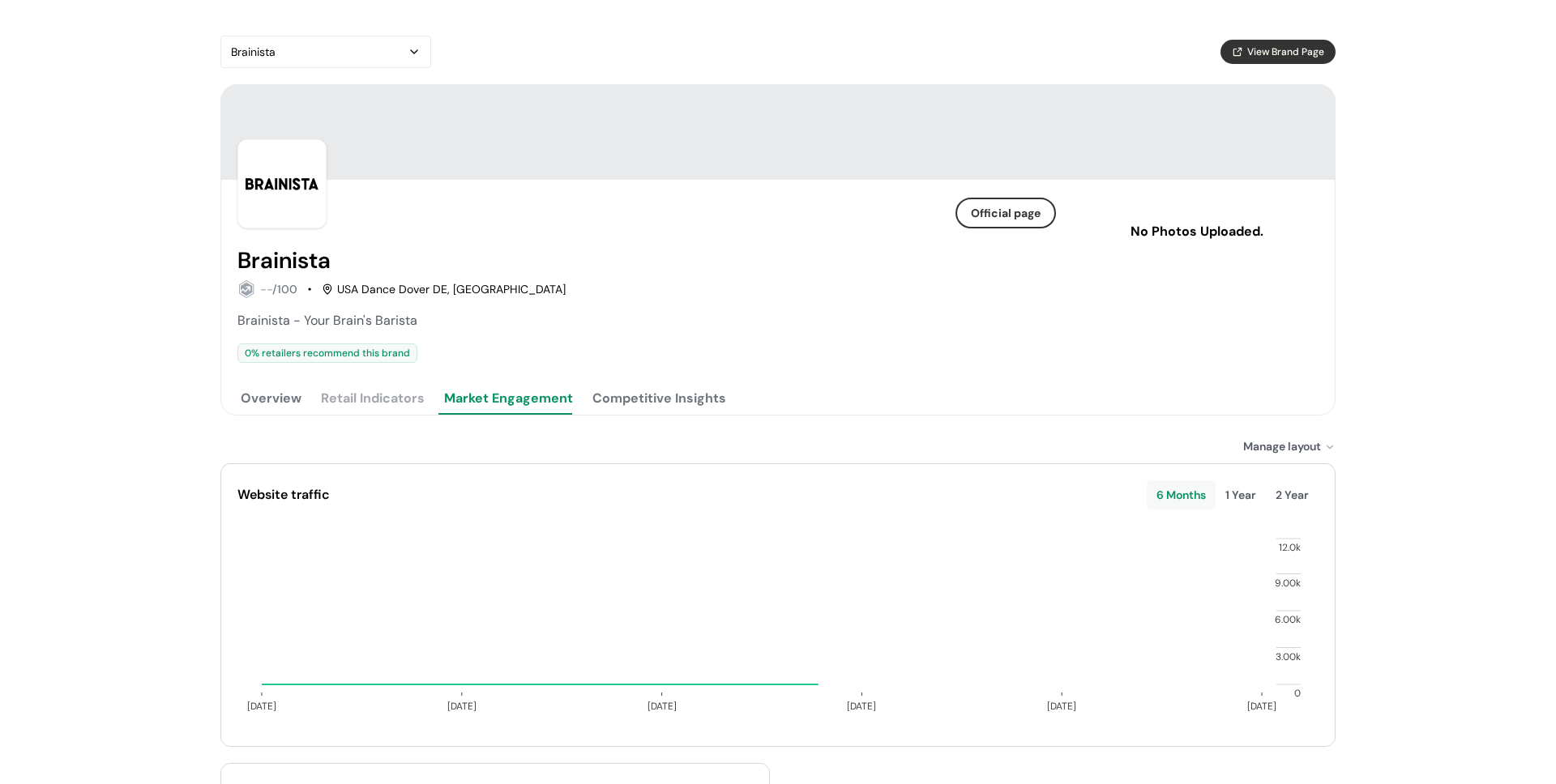
click at [280, 404] on button "Overview" at bounding box center [272, 398] width 67 height 33
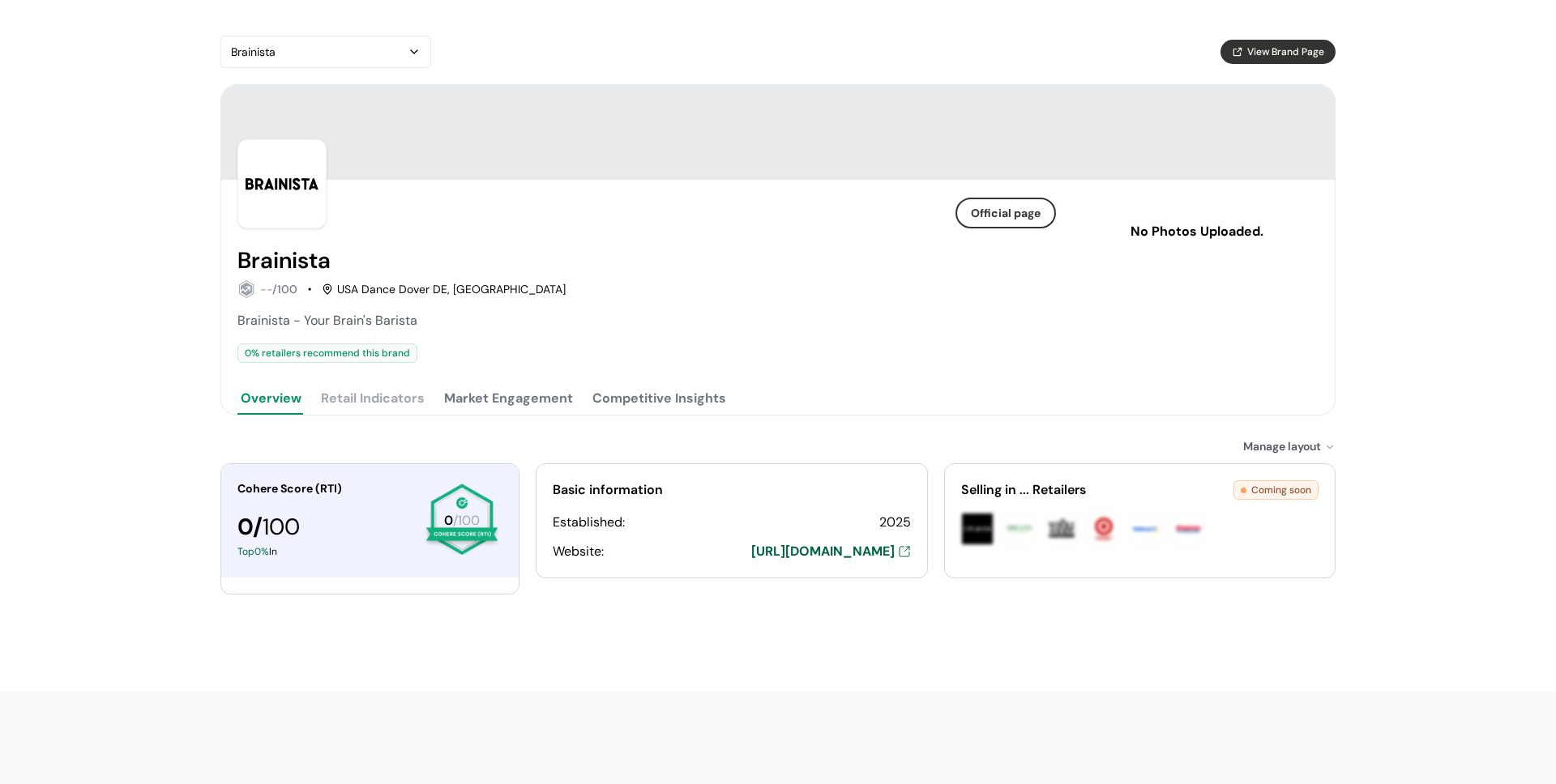
click at [464, 401] on button "Market Engagement" at bounding box center [509, 398] width 136 height 33
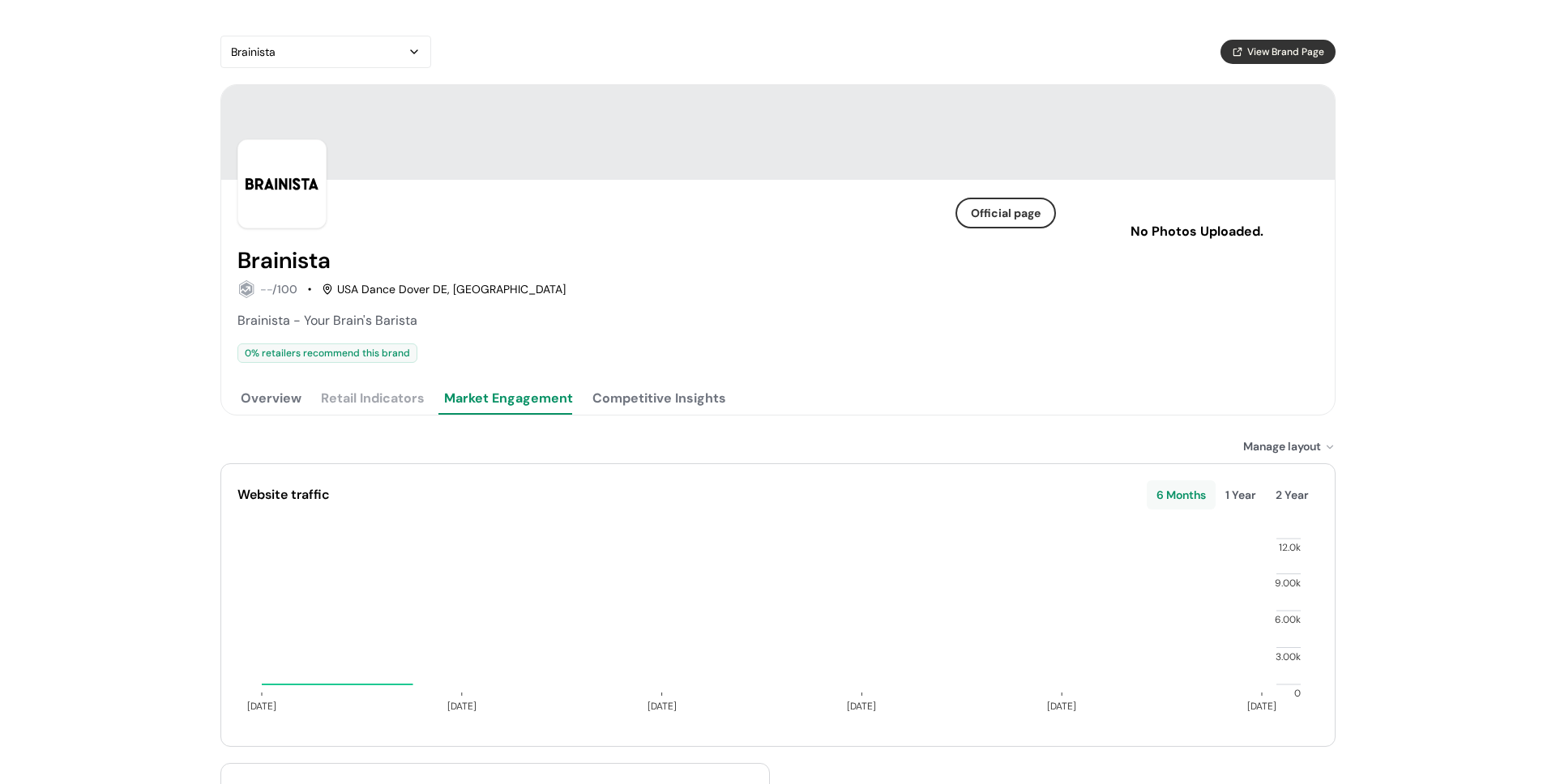
click at [298, 405] on button "Overview" at bounding box center [272, 398] width 67 height 33
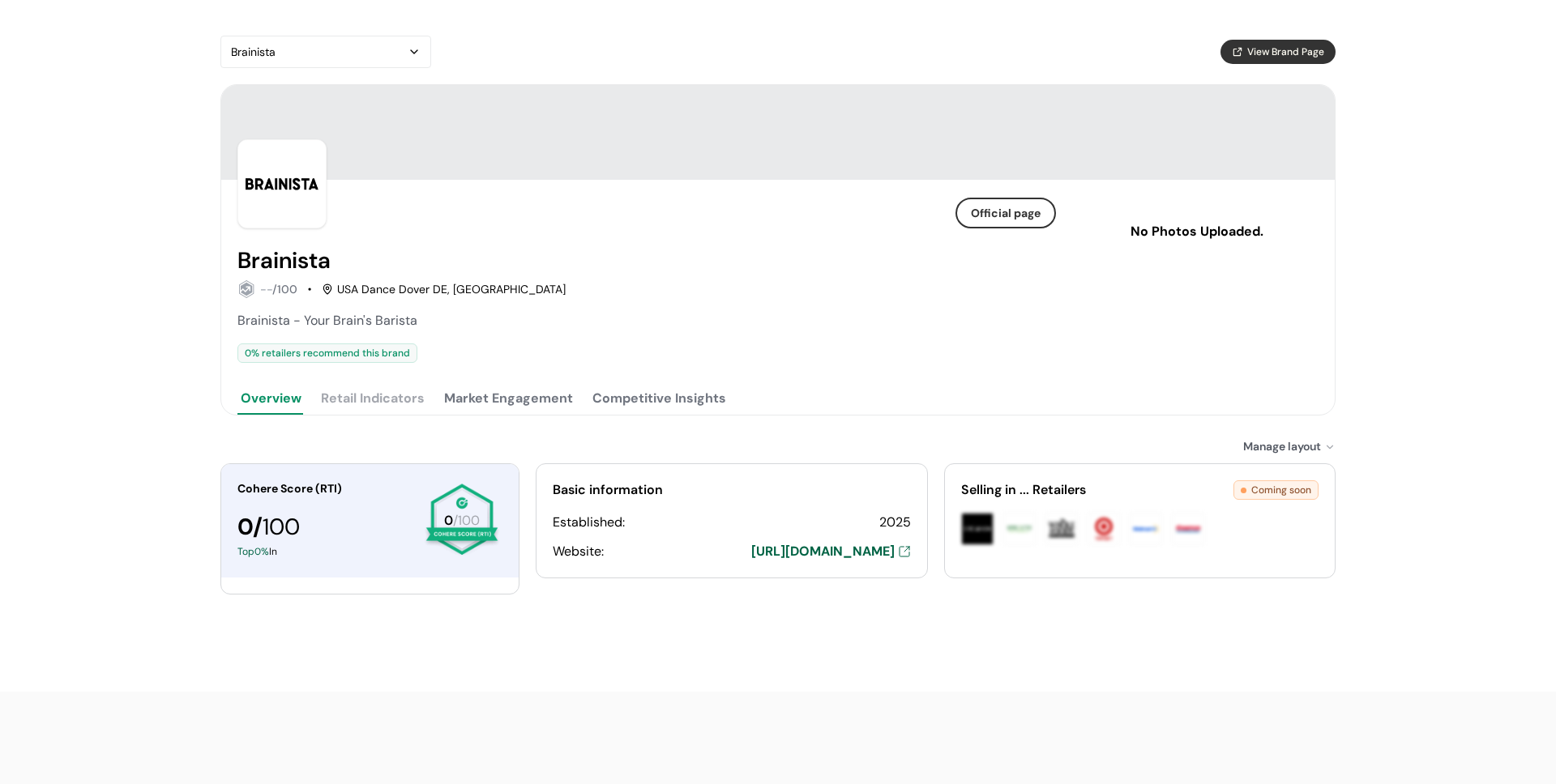
click at [470, 402] on button "Market Engagement" at bounding box center [509, 398] width 136 height 33
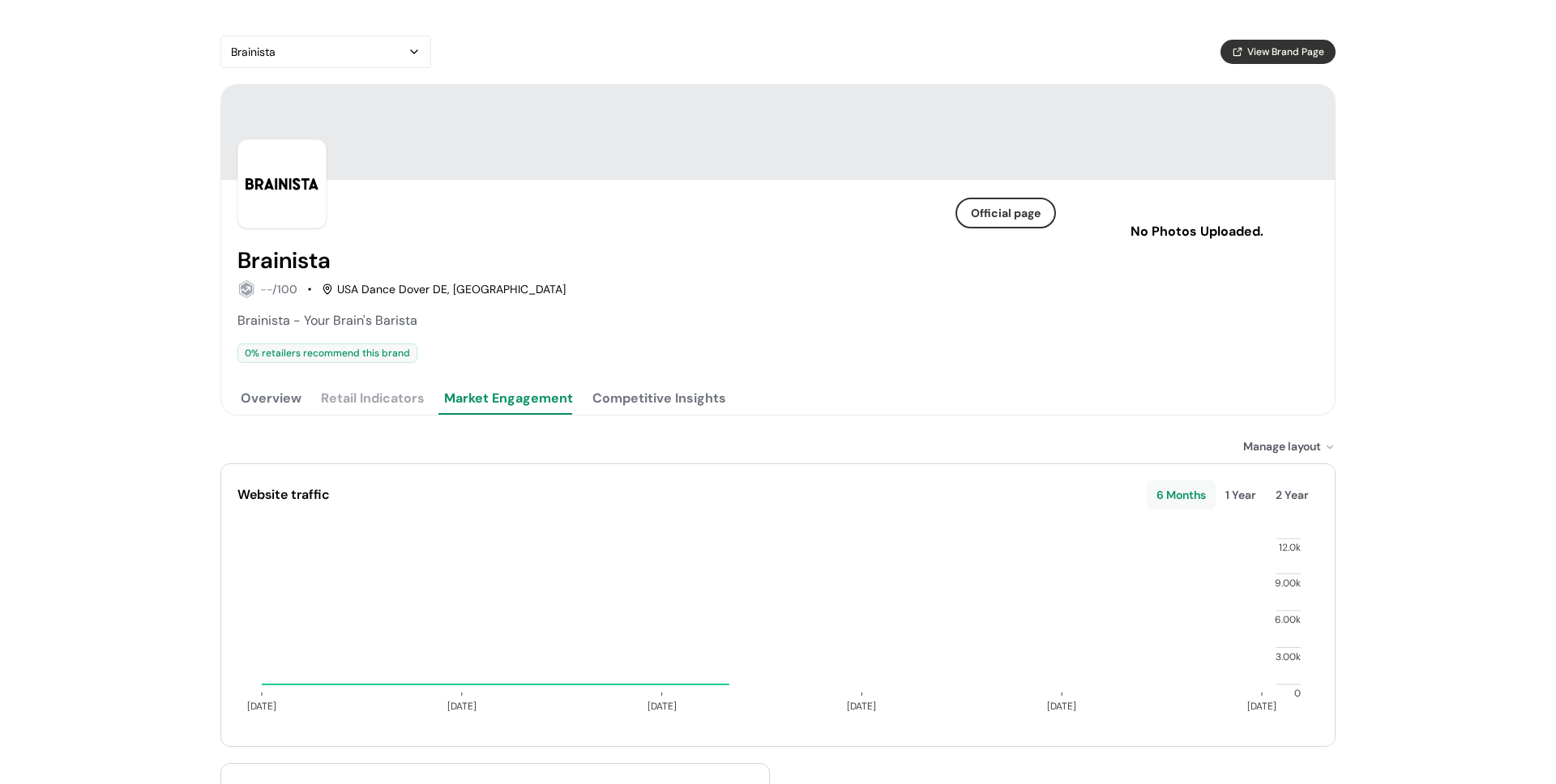
click at [293, 401] on button "Overview" at bounding box center [272, 398] width 67 height 33
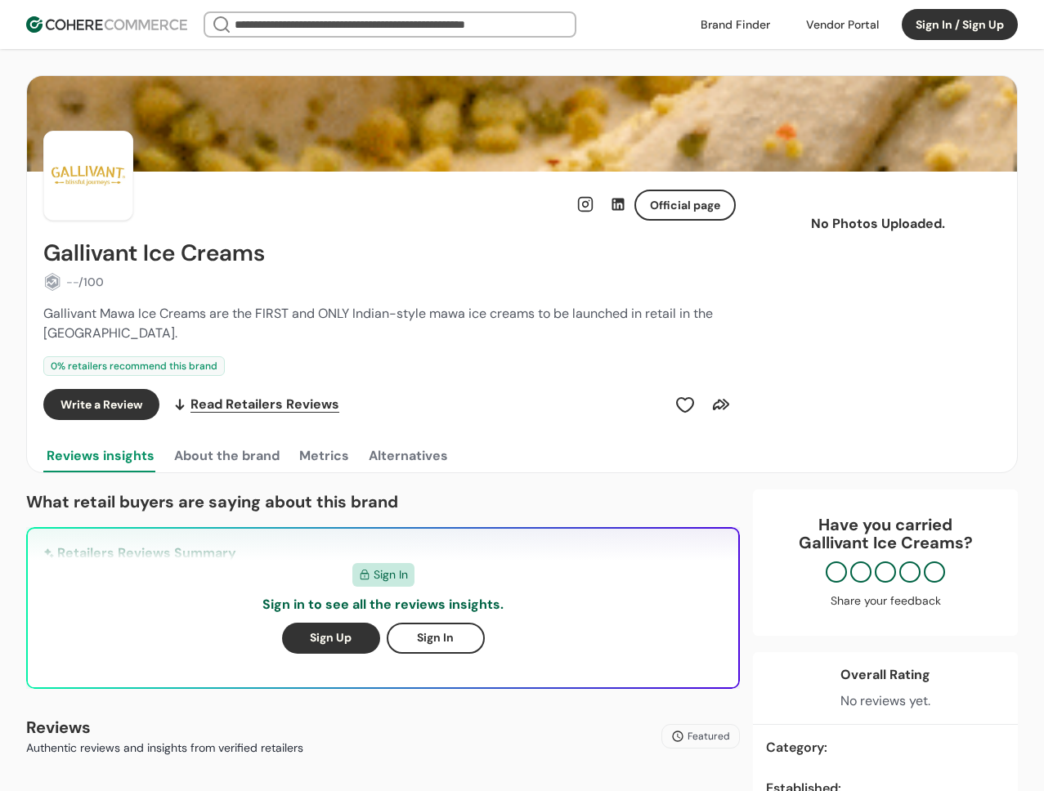
scroll to position [526, 0]
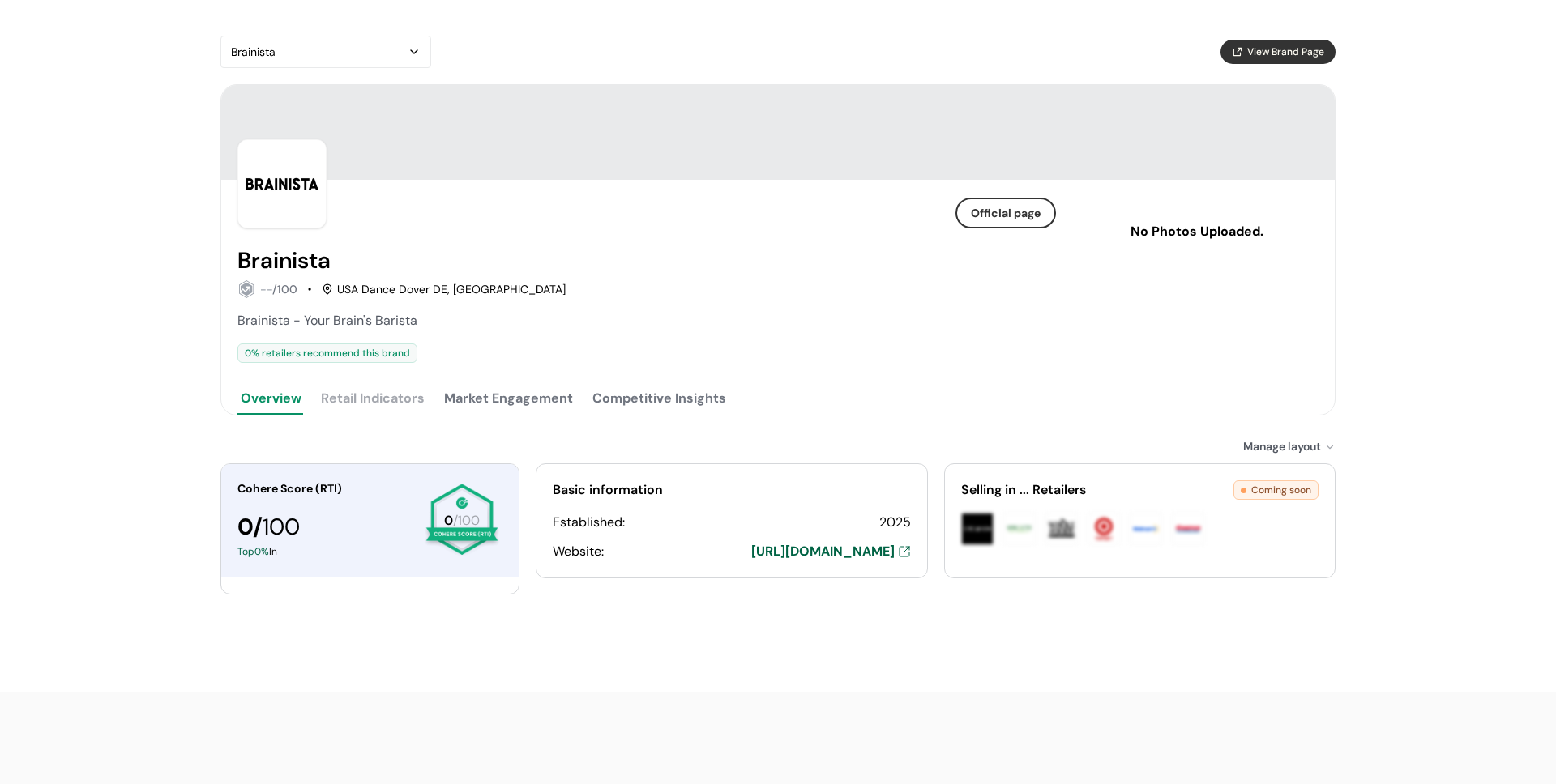
click at [494, 402] on button "Market Engagement" at bounding box center [509, 398] width 136 height 33
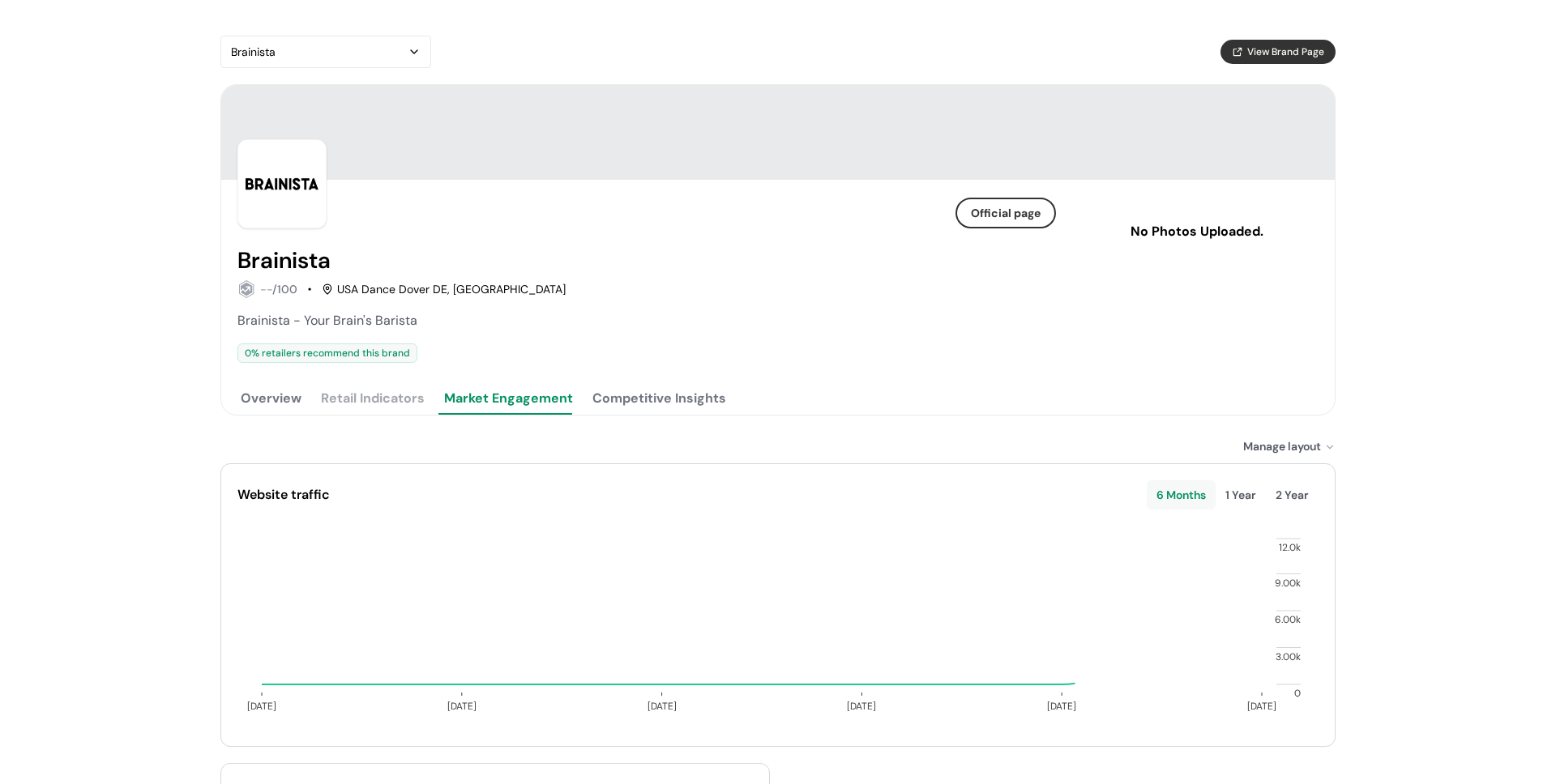
click at [616, 401] on button "Competitive Insights" at bounding box center [658, 398] width 140 height 33
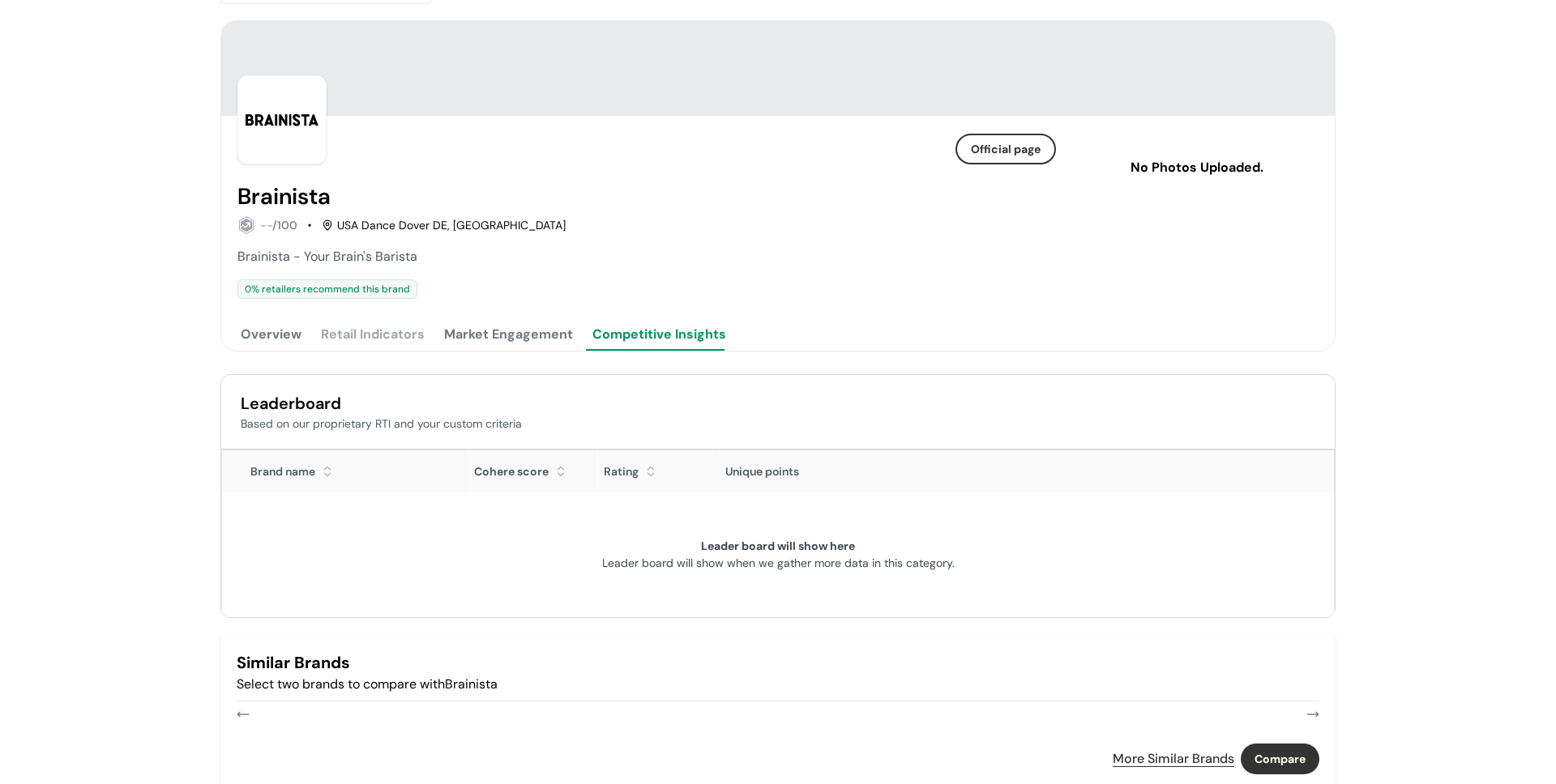
scroll to position [119, 0]
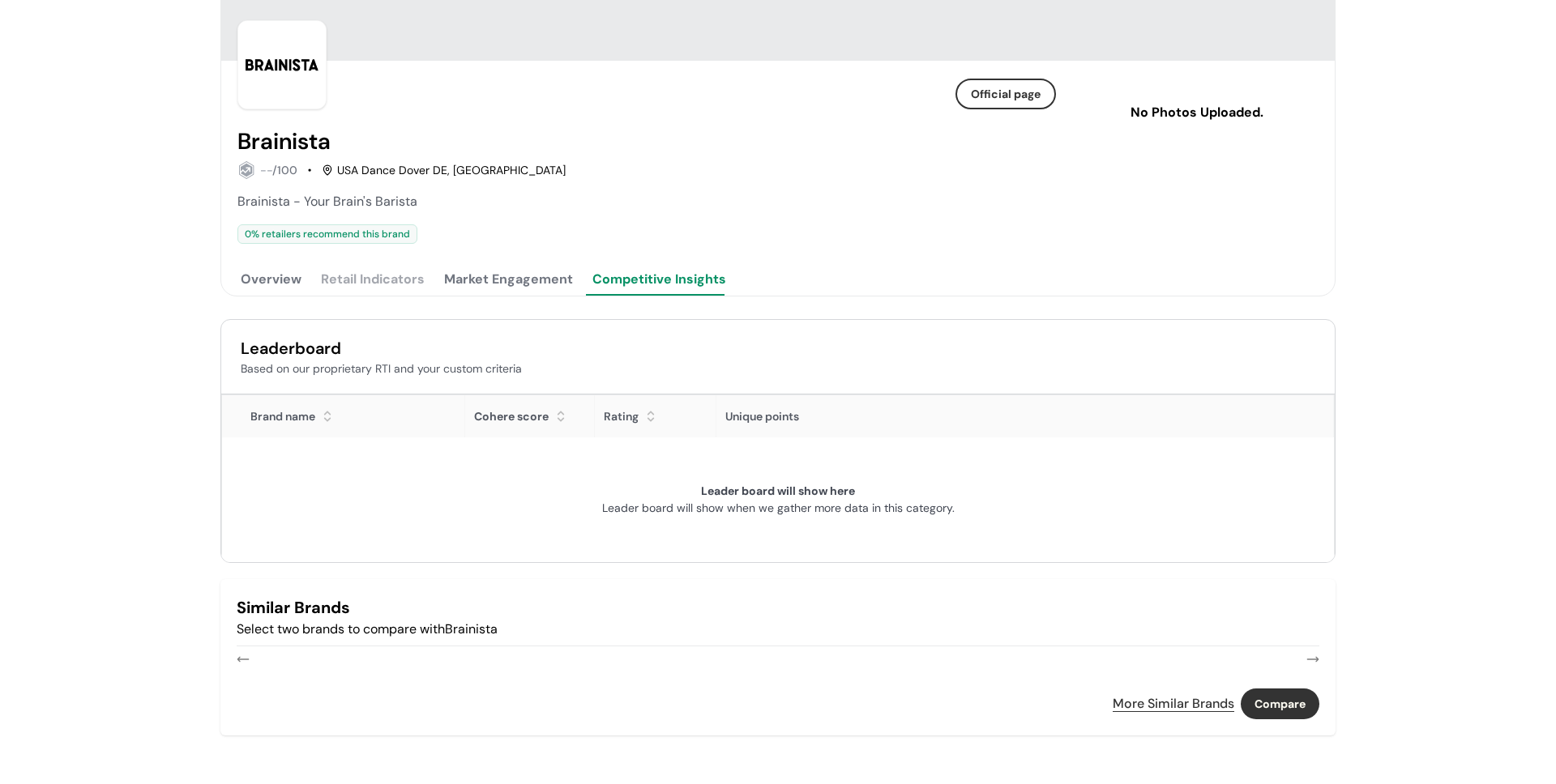
click at [482, 380] on div "Leaderboard Based on our proprietary RTI and your custom criteria" at bounding box center [778, 357] width 1114 height 74
click at [522, 230] on div "0 % retailers recommend this brand" at bounding box center [648, 234] width 819 height 20
click at [283, 285] on button "Overview" at bounding box center [272, 280] width 67 height 33
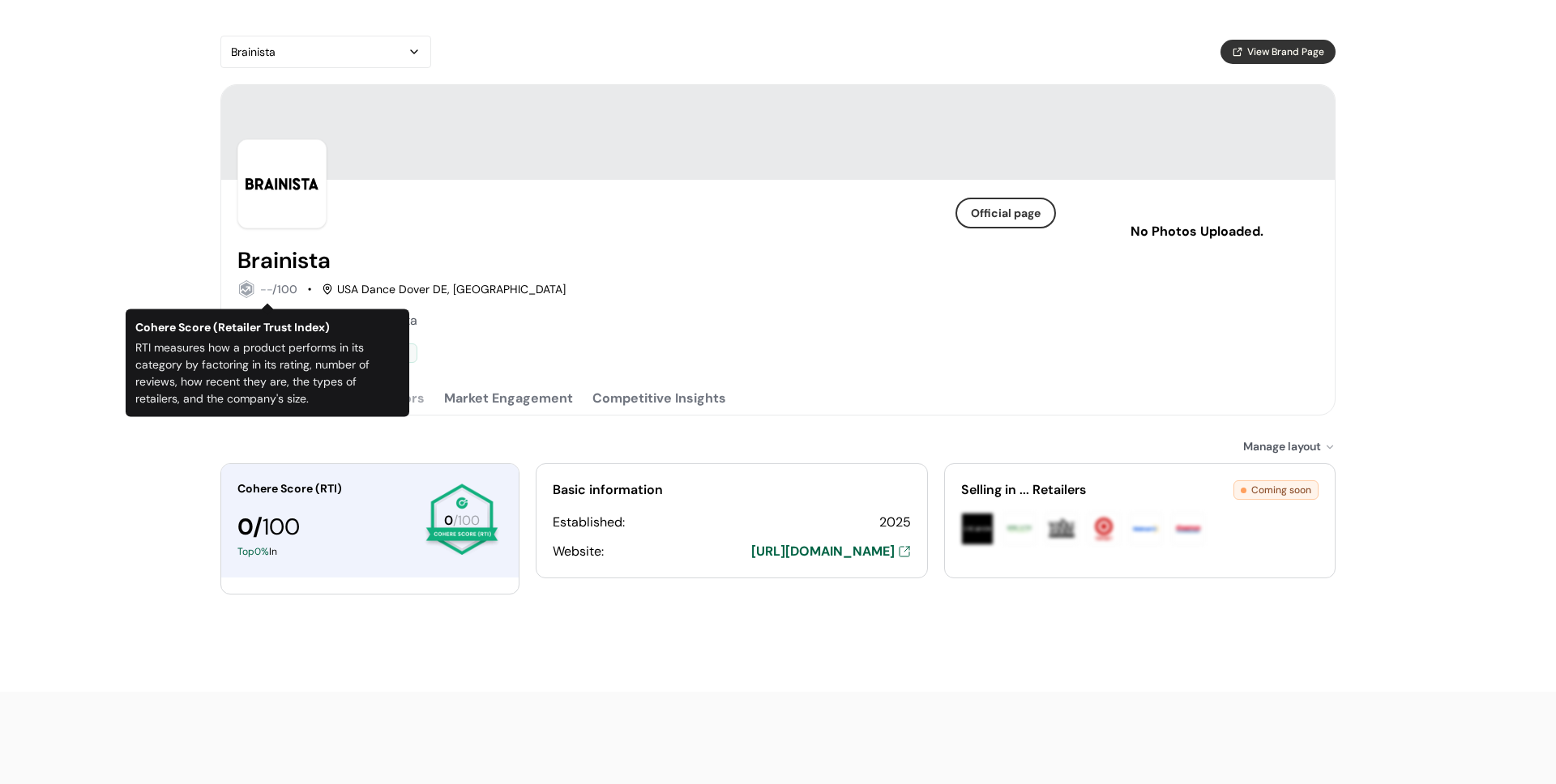
click at [491, 308] on div "Brainista -- /100 USA Dance Dover DE, DE Brainista - Your Brain's Barista 0 % r…" at bounding box center [648, 305] width 819 height 115
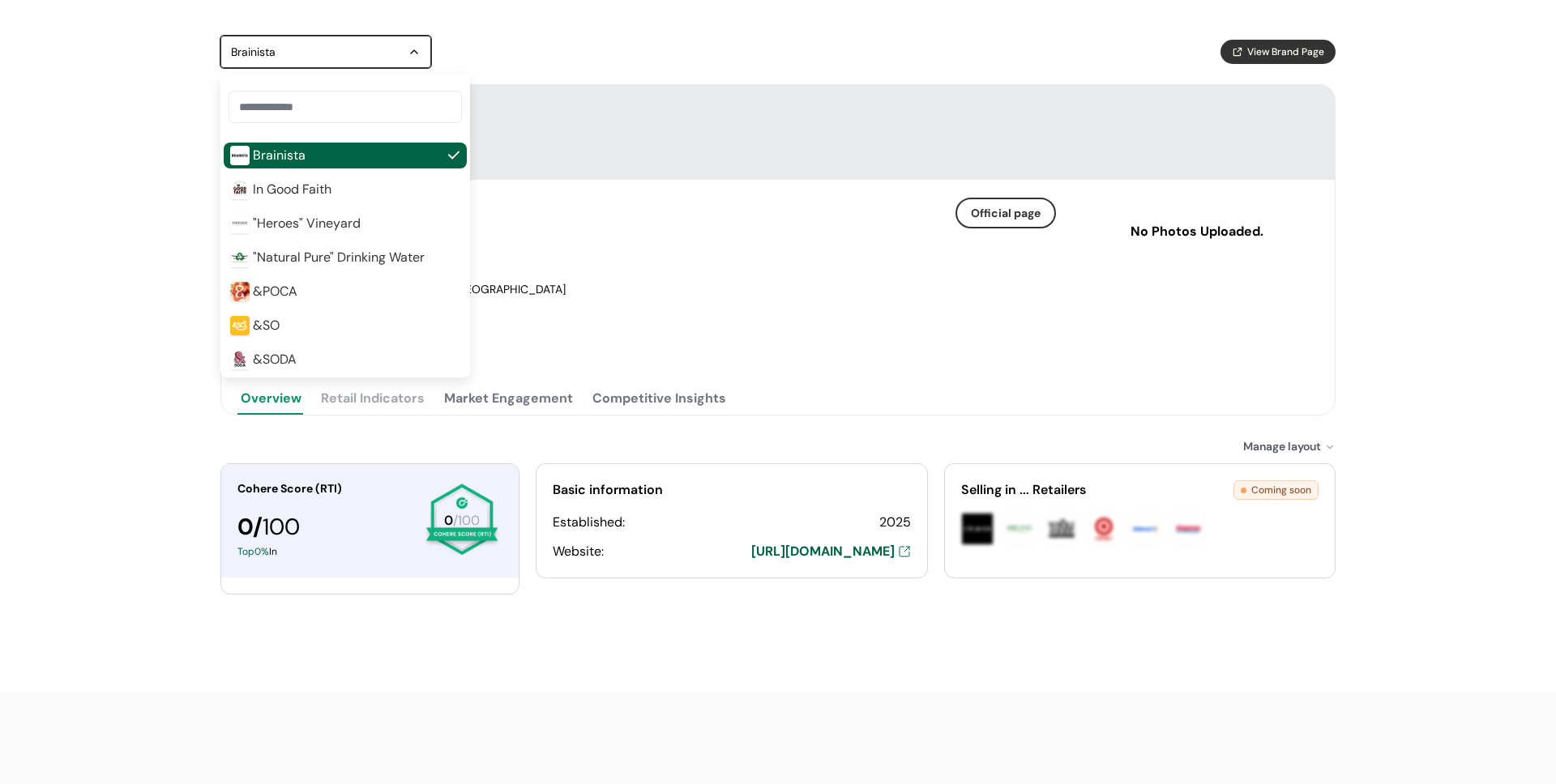
click at [295, 57] on div "Brainista" at bounding box center [317, 53] width 174 height 20
click at [806, 171] on div "Official page" at bounding box center [648, 184] width 819 height 89
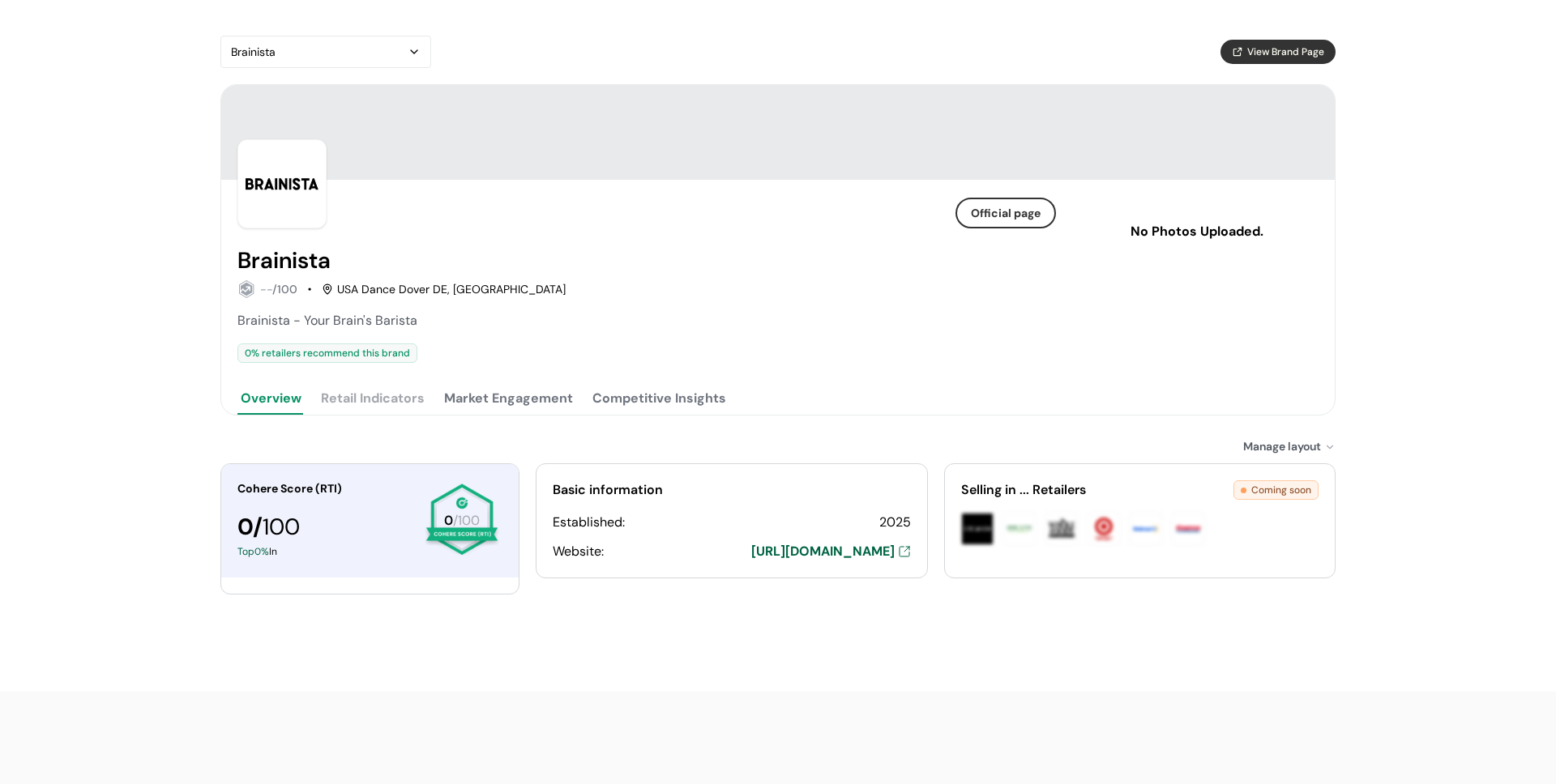
click at [998, 216] on link "button" at bounding box center [1006, 213] width 97 height 28
click at [1263, 59] on button "View Brand Page" at bounding box center [1278, 52] width 115 height 25
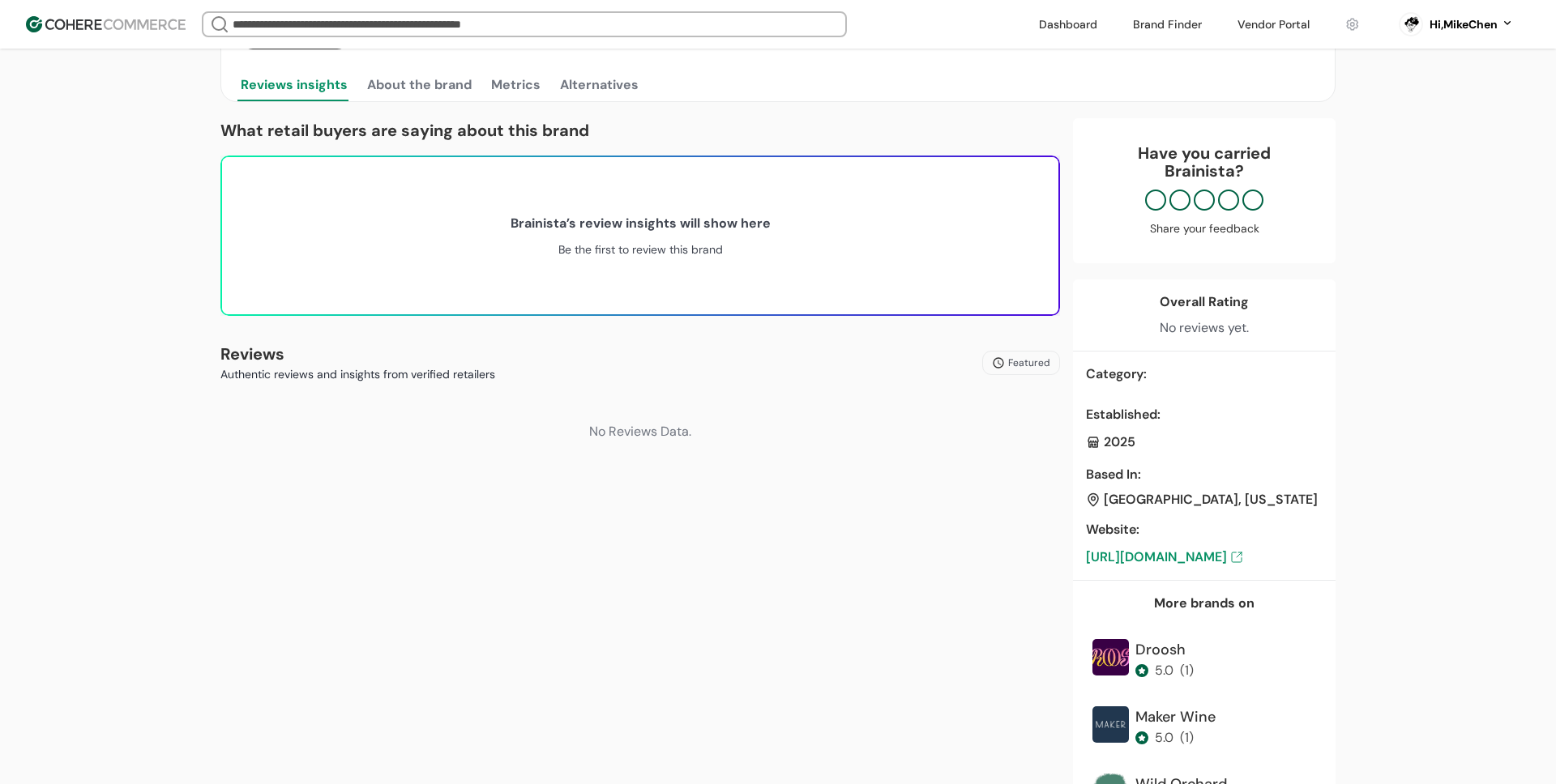
scroll to position [362, 0]
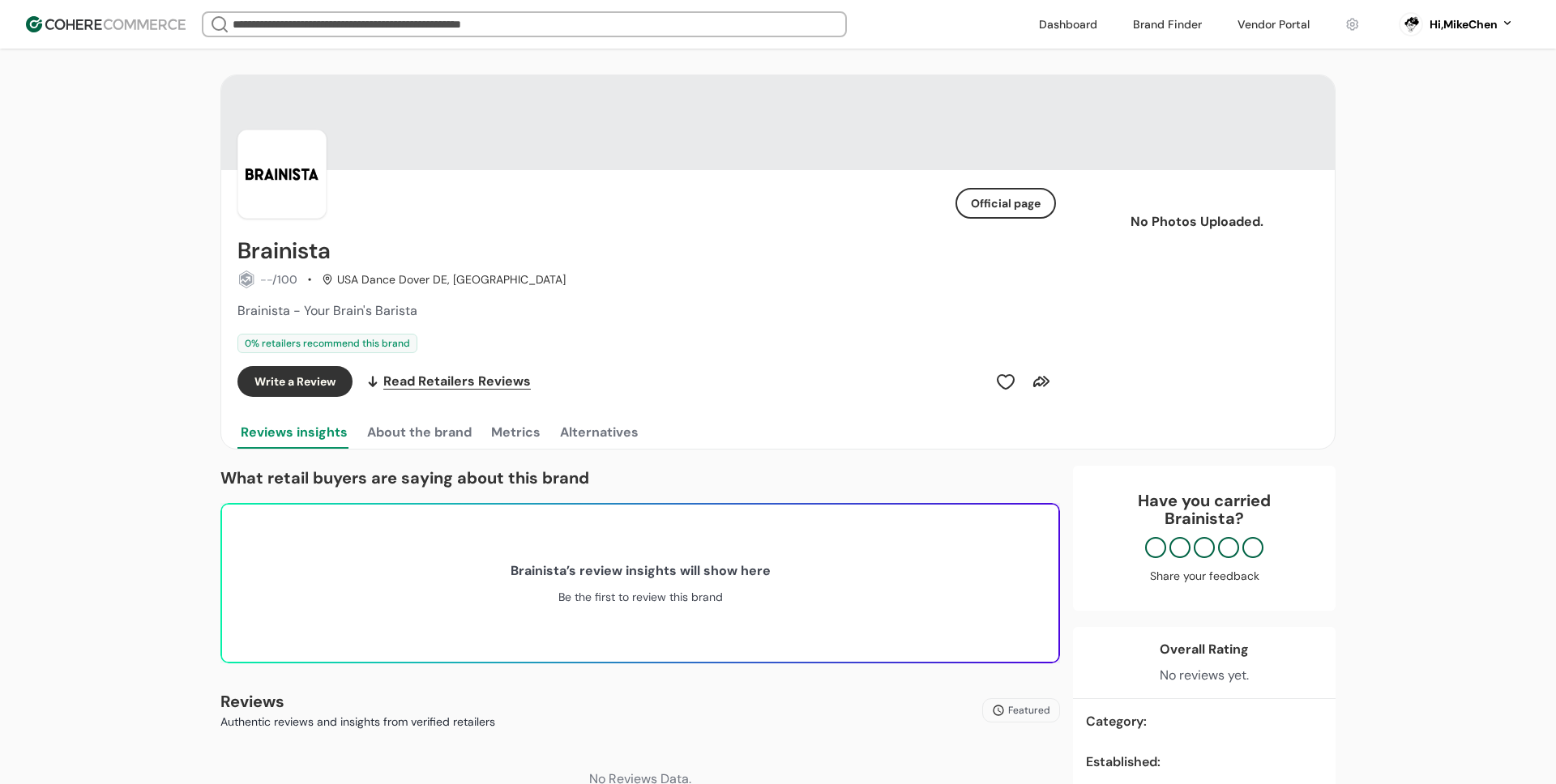
click at [610, 344] on div "0 % retailers recommend this brand" at bounding box center [648, 344] width 819 height 20
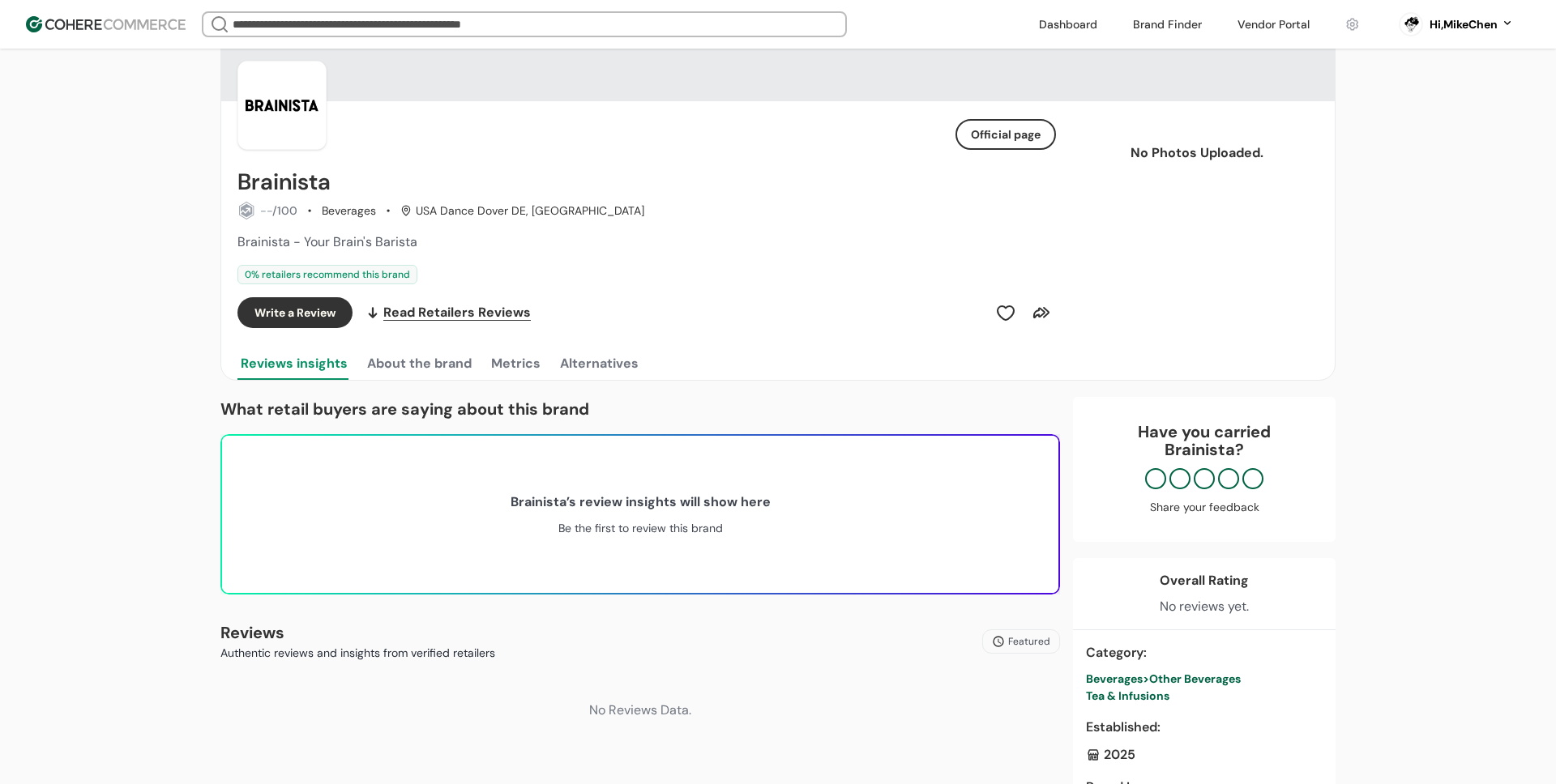
scroll to position [135, 0]
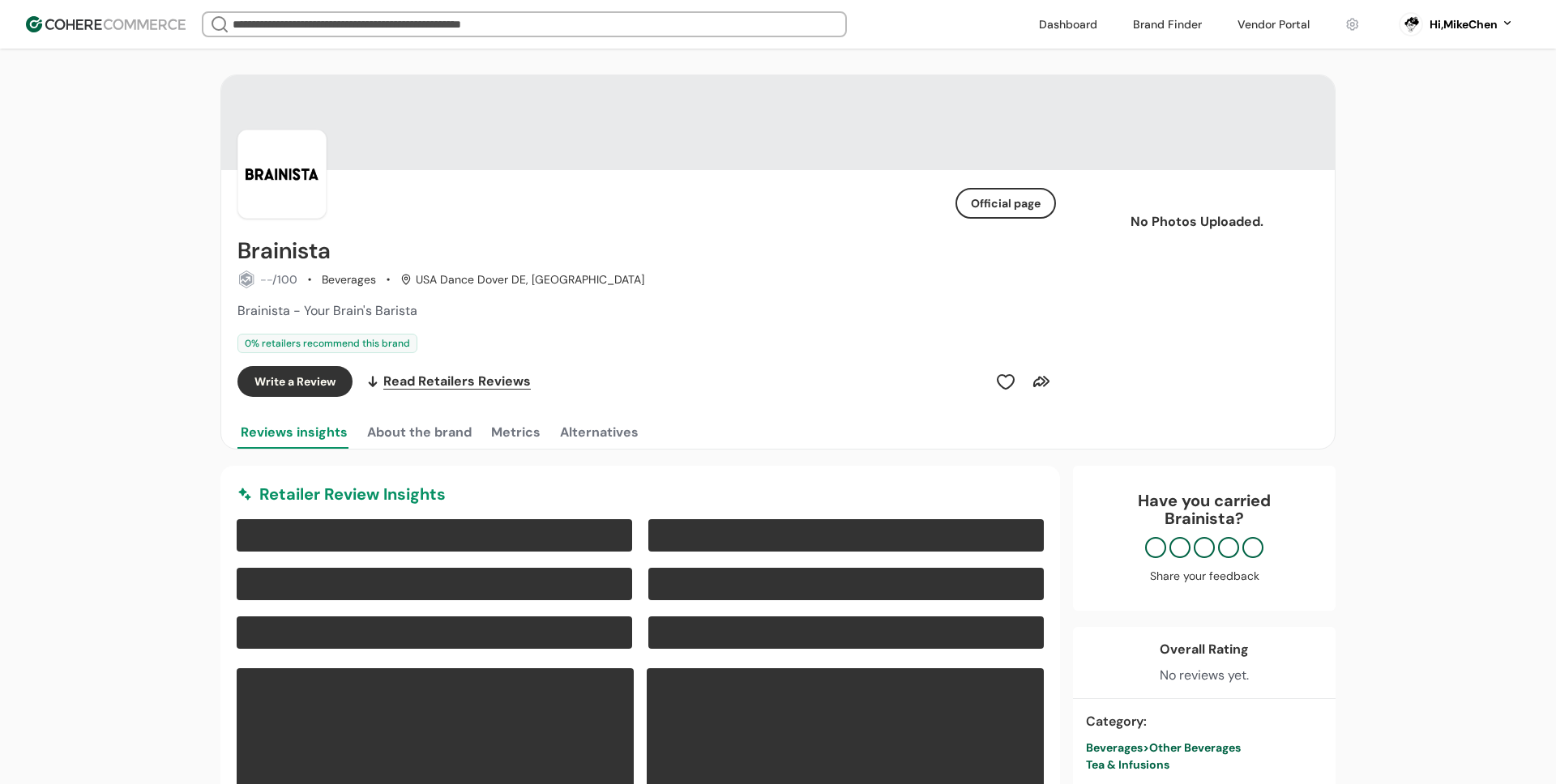
scroll to position [135, 0]
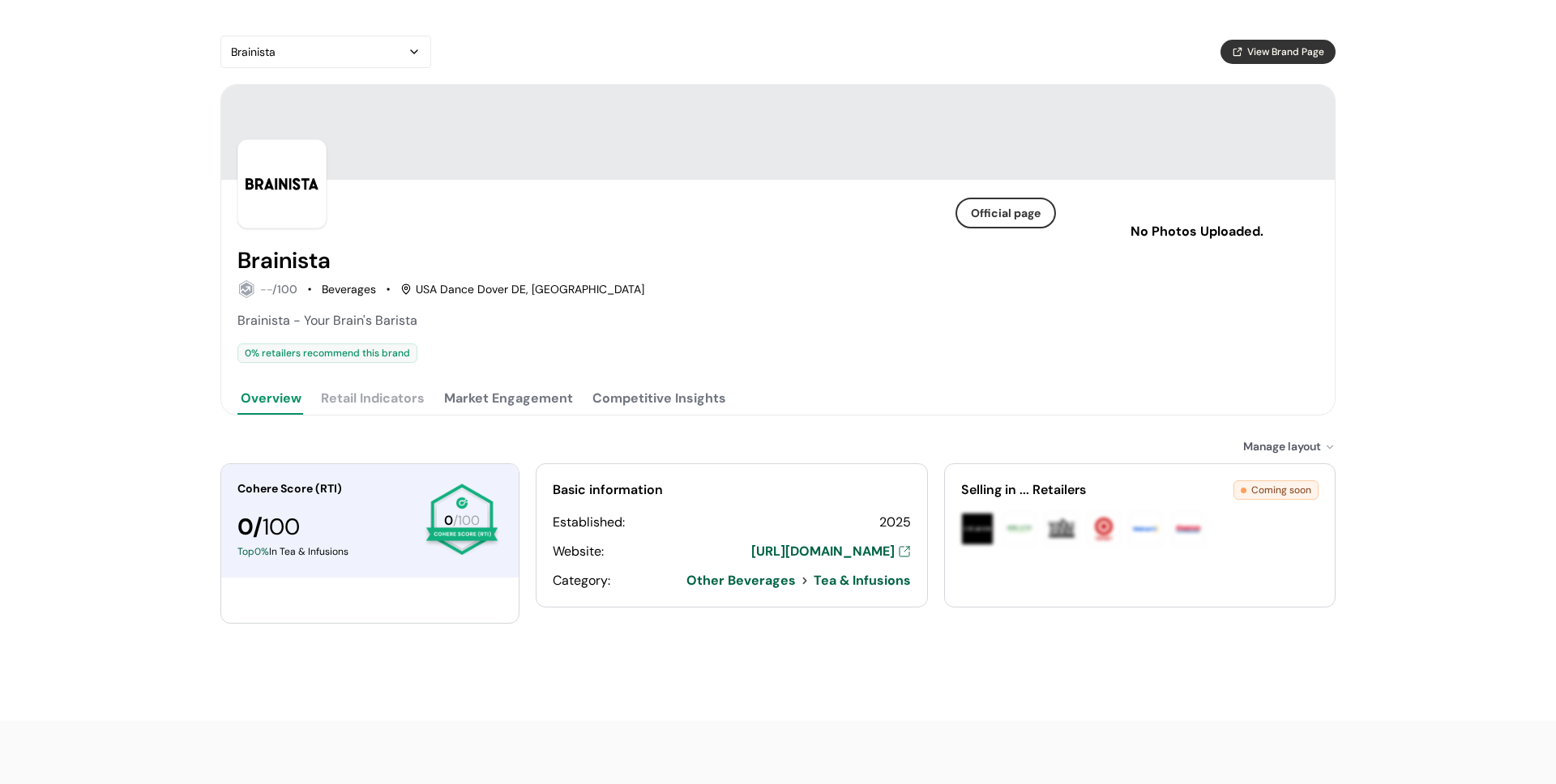
click at [638, 391] on button "Competitive Insights" at bounding box center [658, 398] width 140 height 33
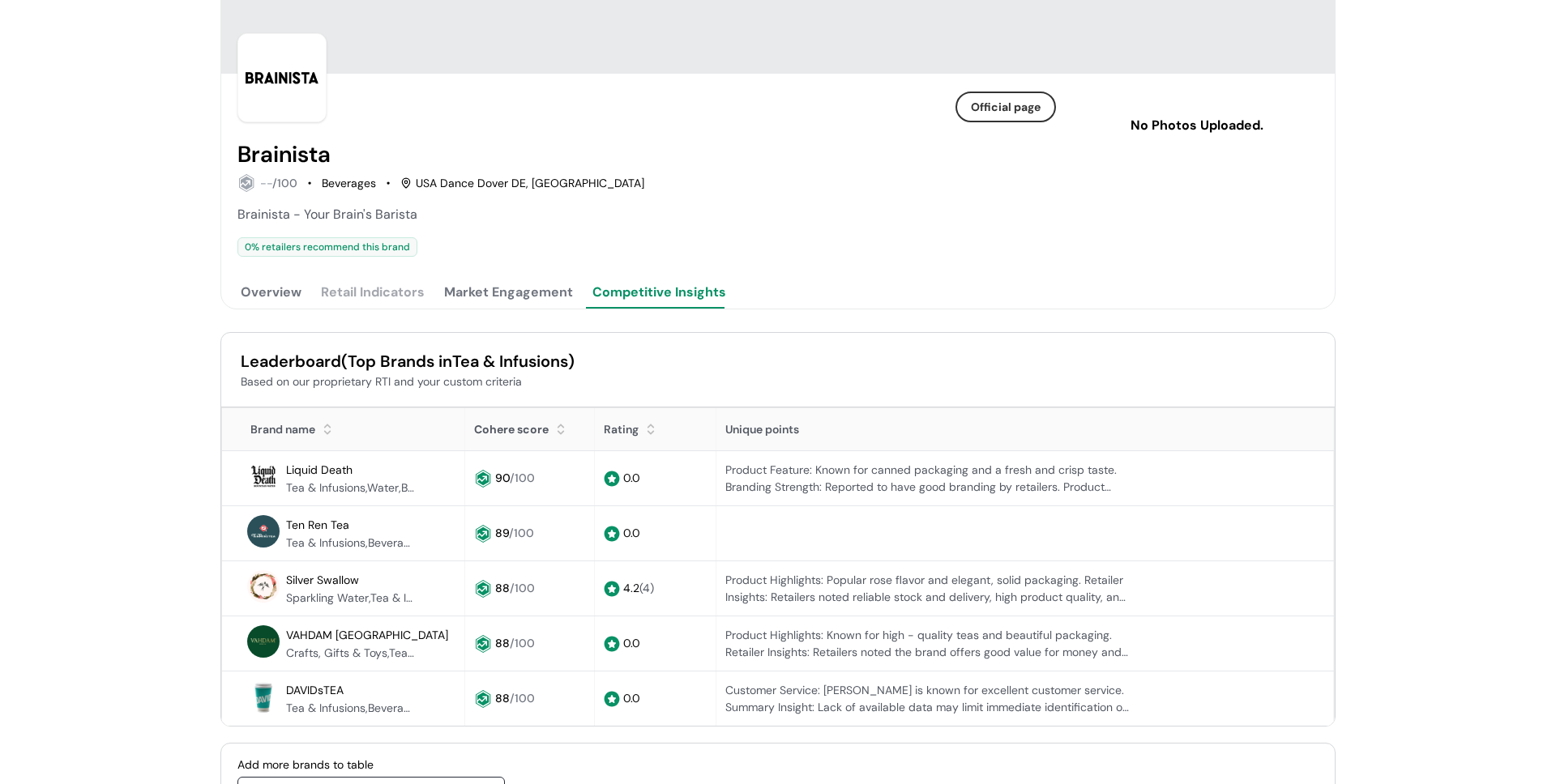
scroll to position [86, 0]
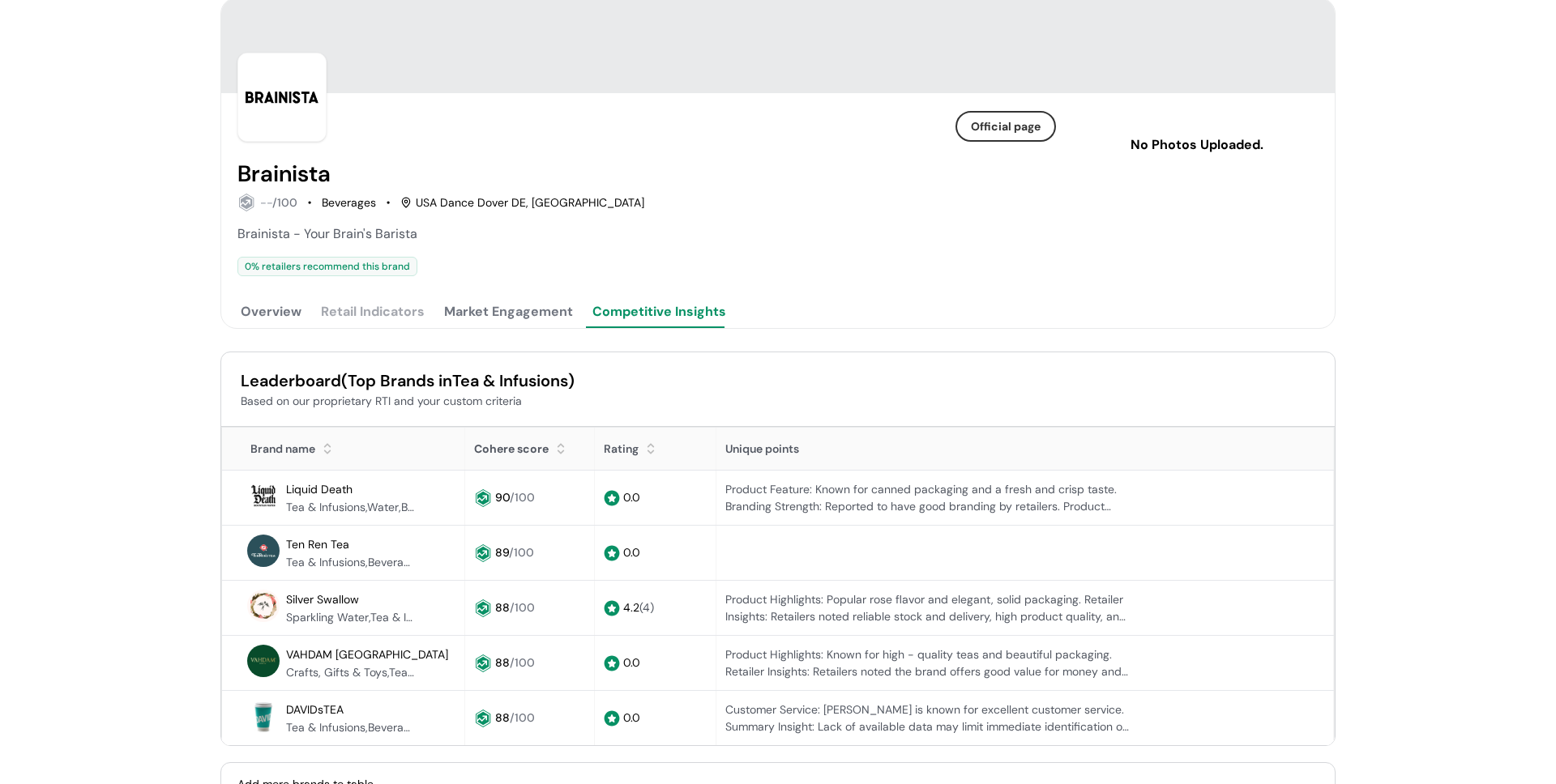
click at [522, 308] on button "Market Engagement" at bounding box center [509, 311] width 136 height 33
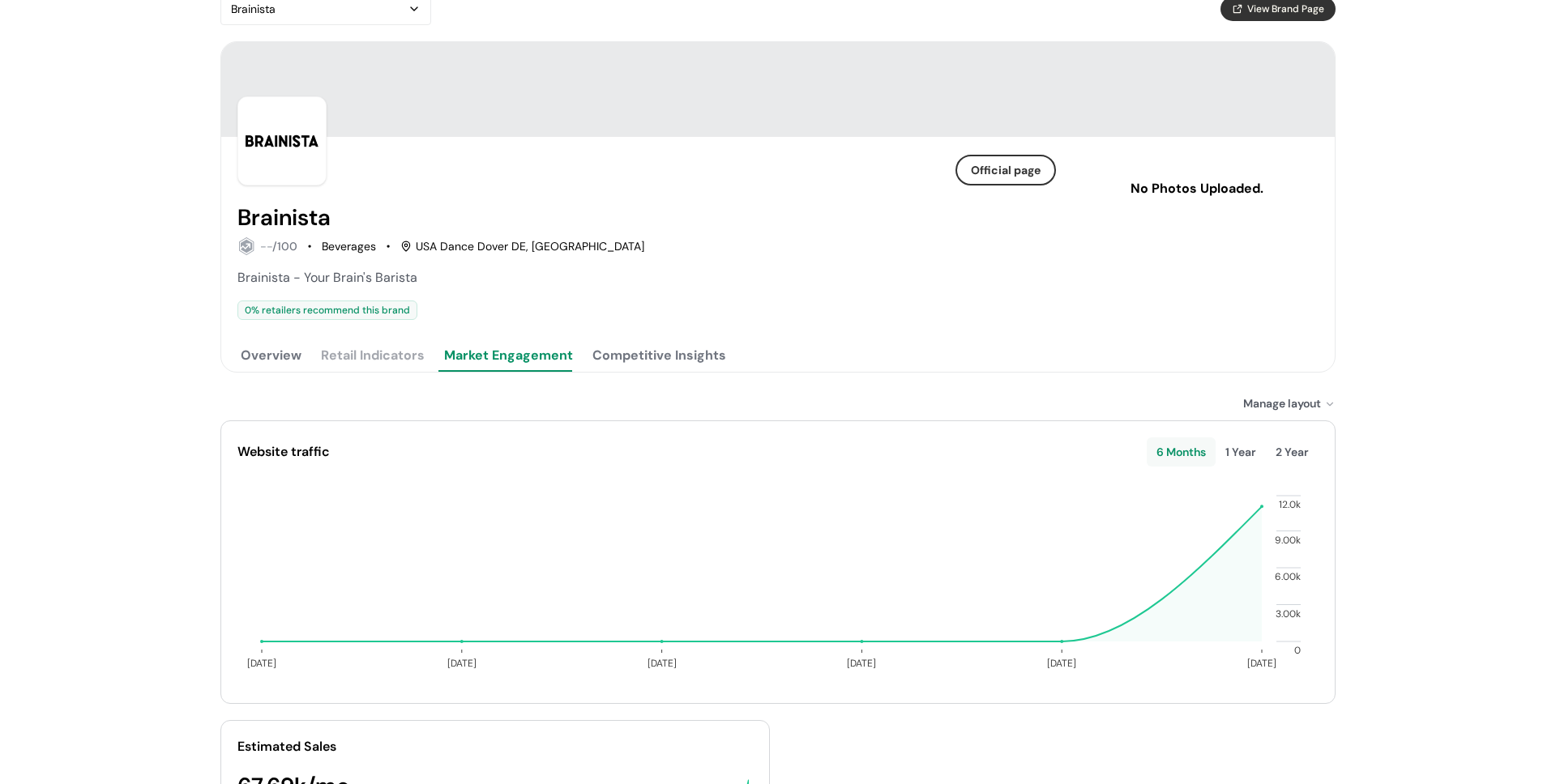
scroll to position [0, 0]
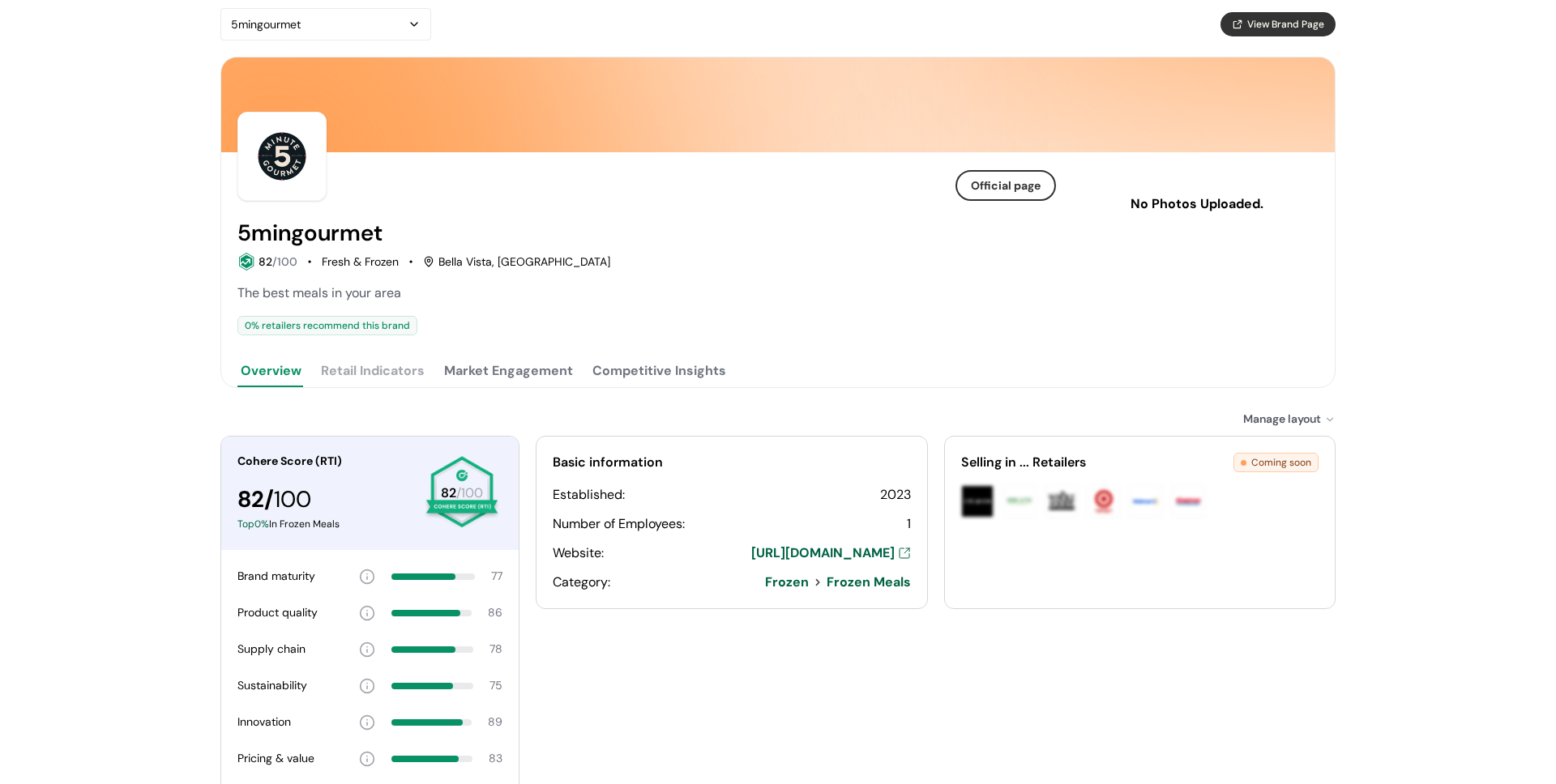
scroll to position [38, 0]
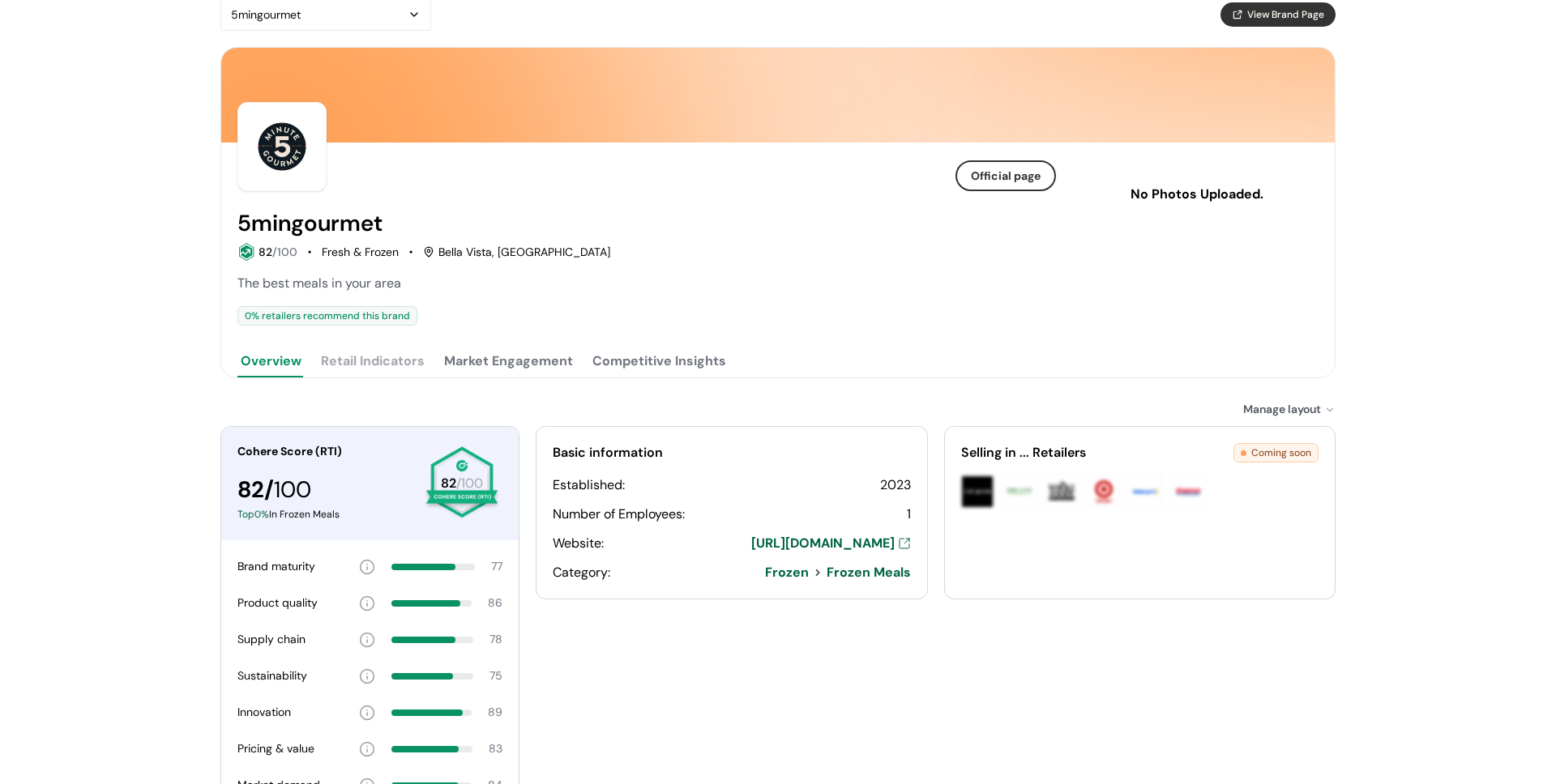
click at [515, 366] on button "Market Engagement" at bounding box center [509, 361] width 136 height 33
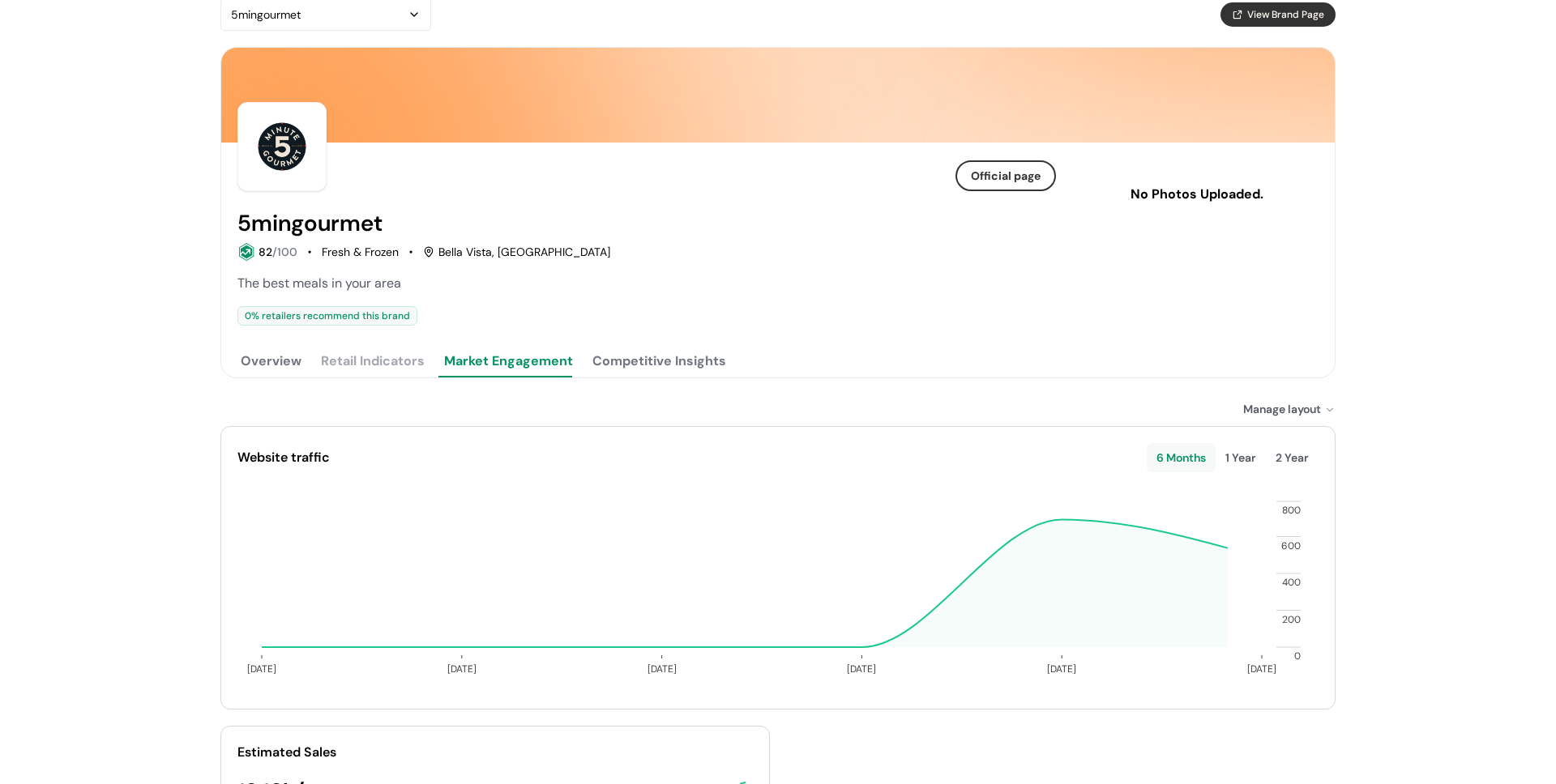
click at [642, 366] on button "Competitive Insights" at bounding box center [658, 361] width 140 height 33
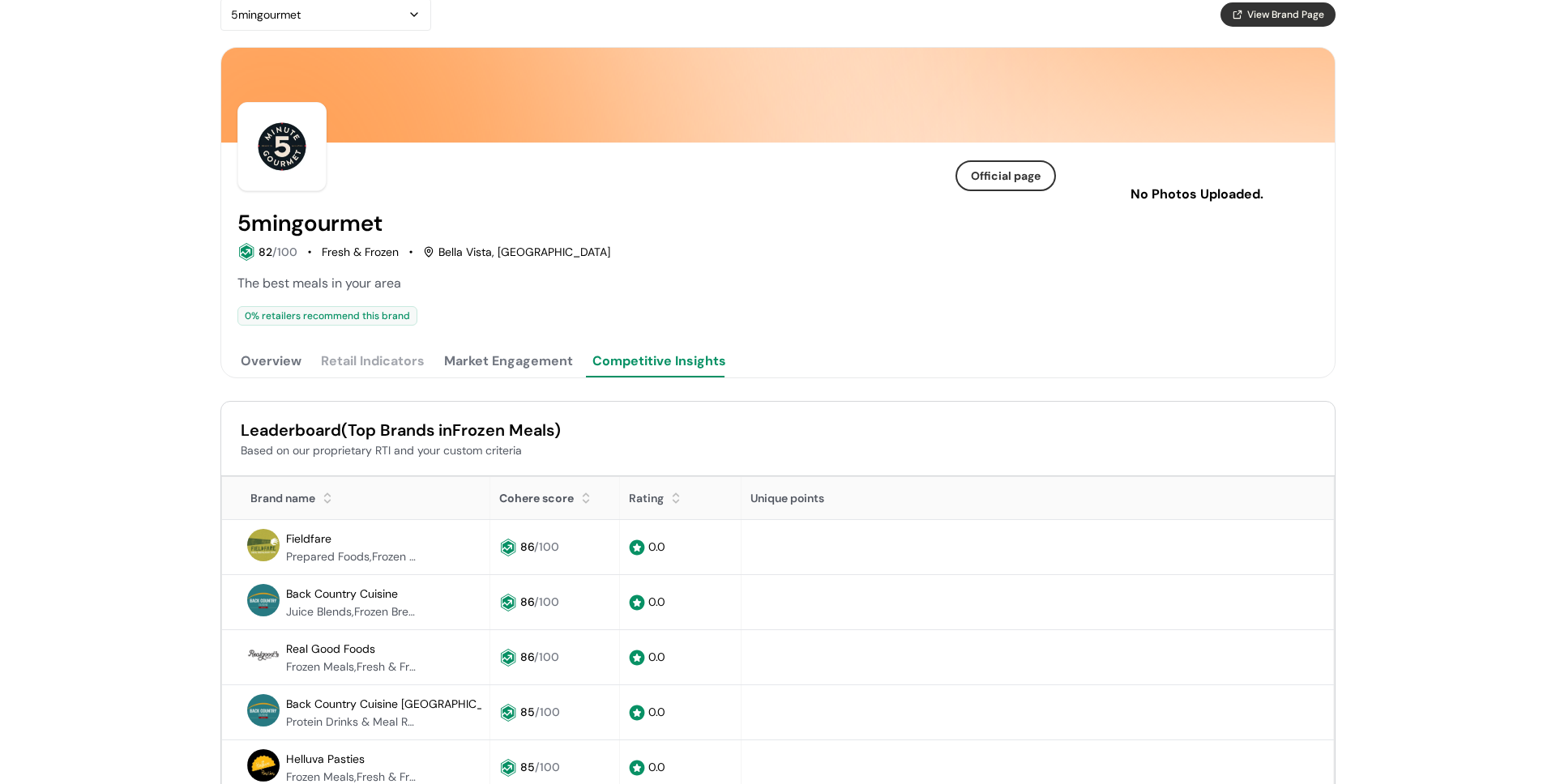
click at [513, 368] on button "Market Engagement" at bounding box center [509, 361] width 136 height 33
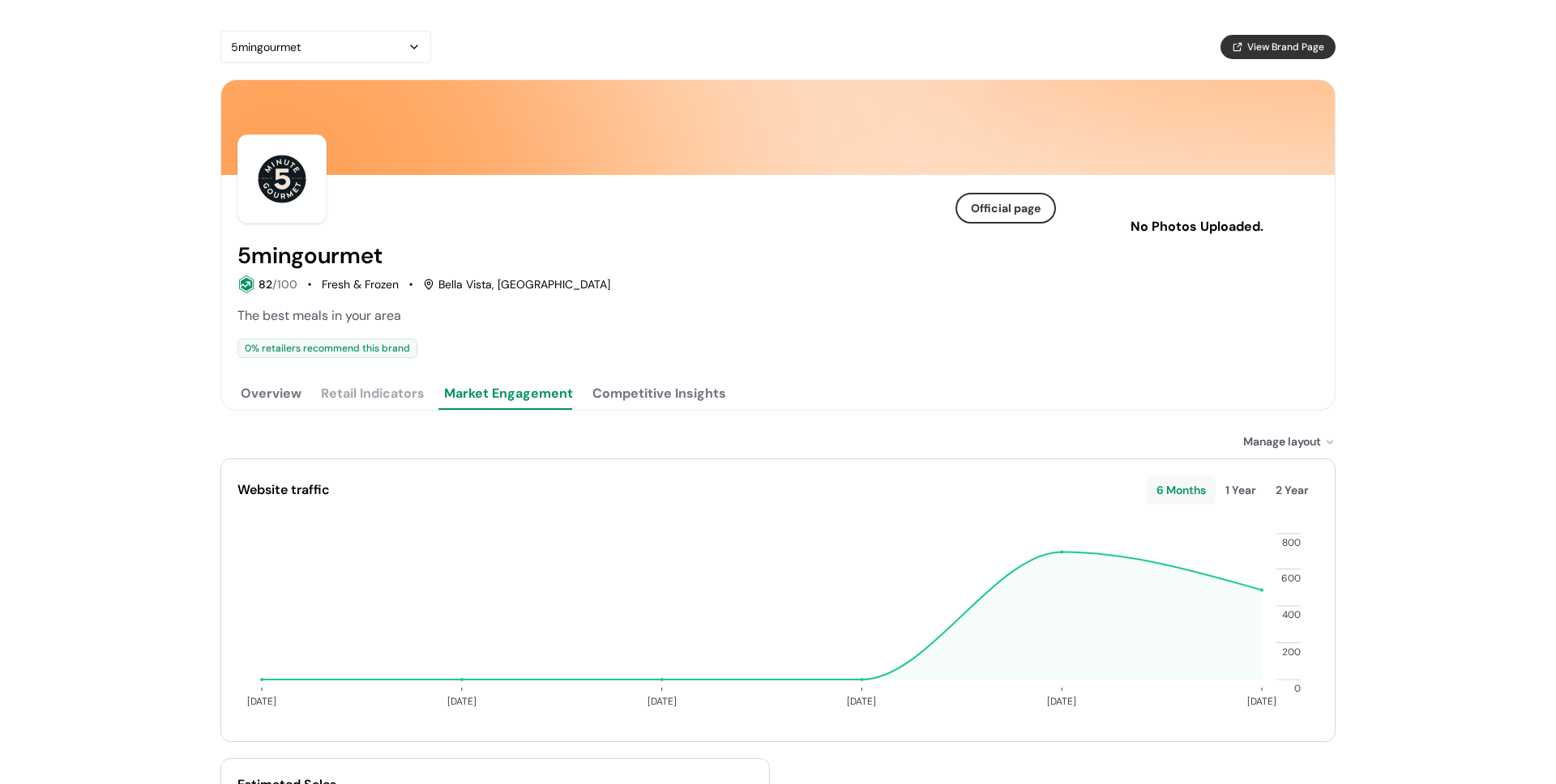
scroll to position [0, 0]
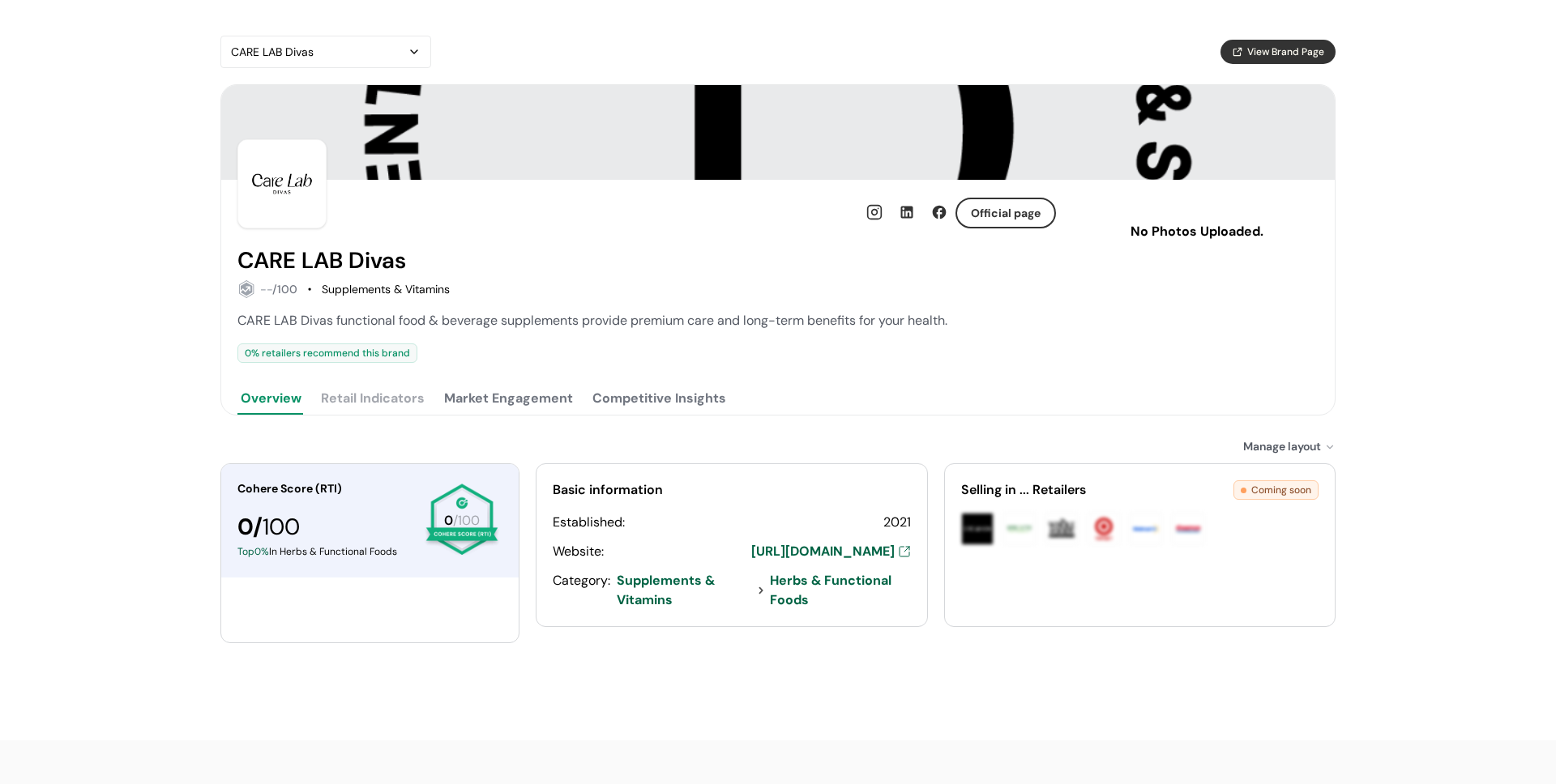
click at [491, 405] on button "Market Engagement" at bounding box center [509, 398] width 136 height 33
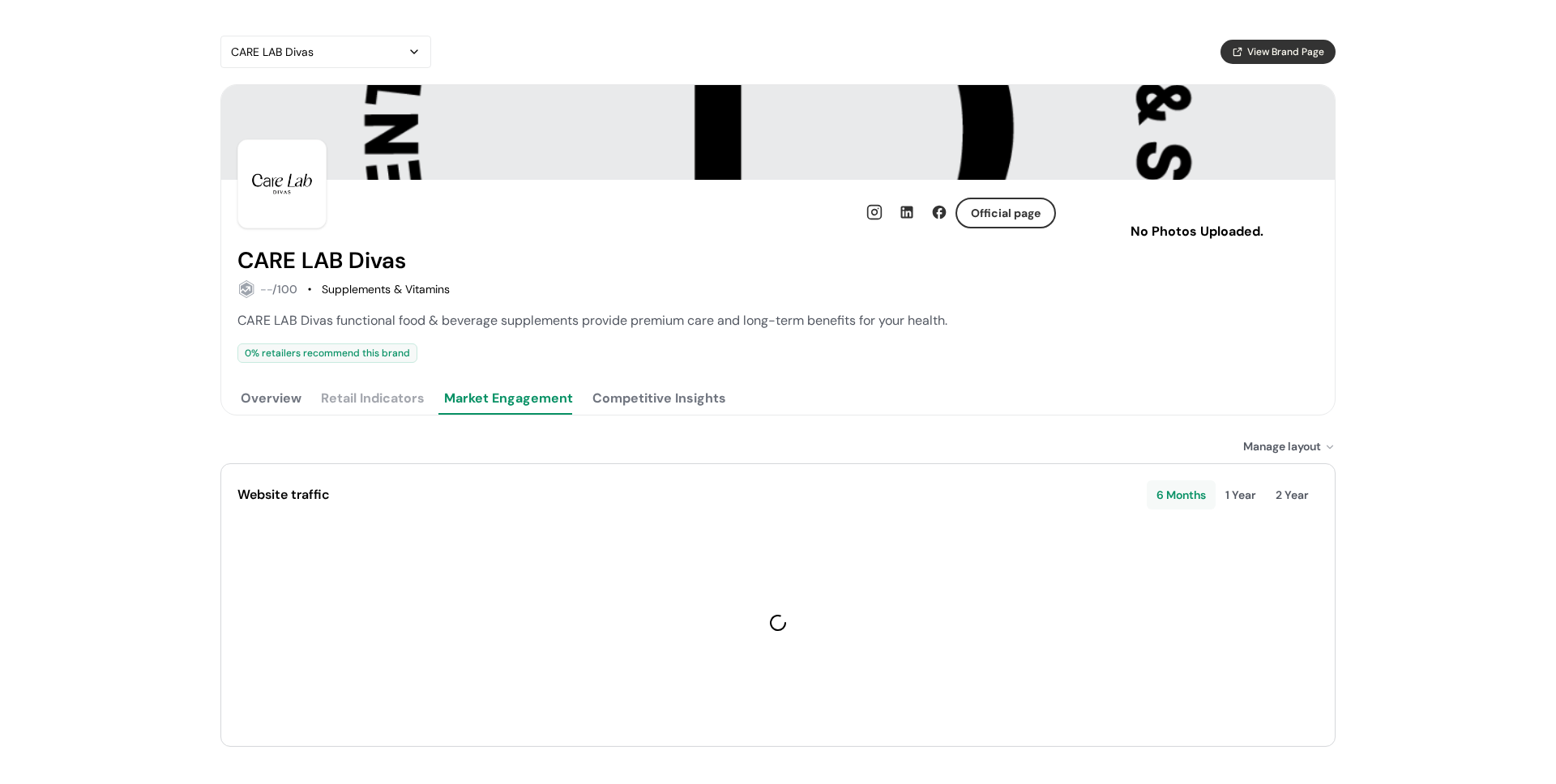
click at [655, 408] on button "Competitive Insights" at bounding box center [658, 398] width 140 height 33
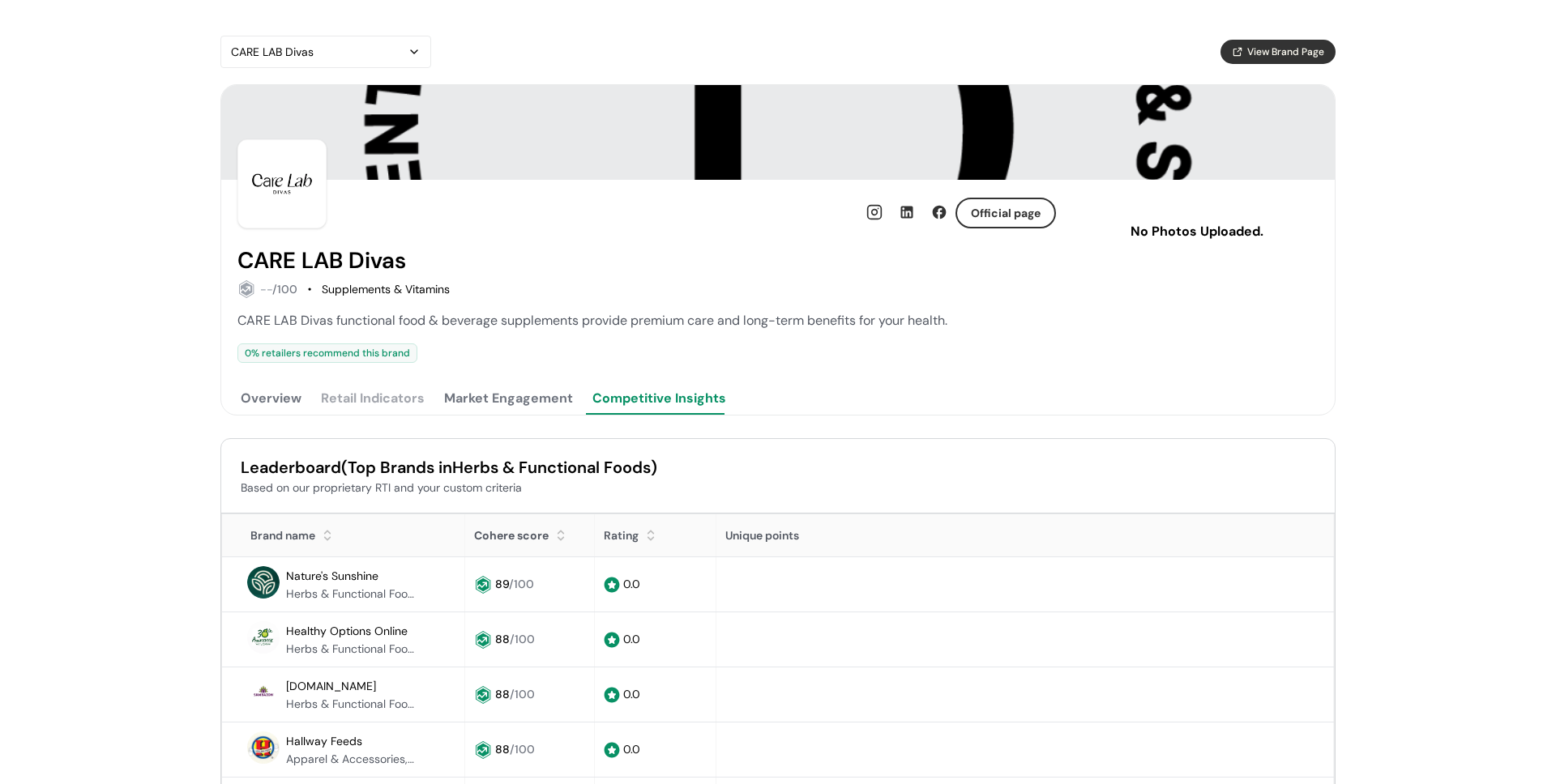
click at [539, 407] on button "Market Engagement" at bounding box center [509, 398] width 136 height 33
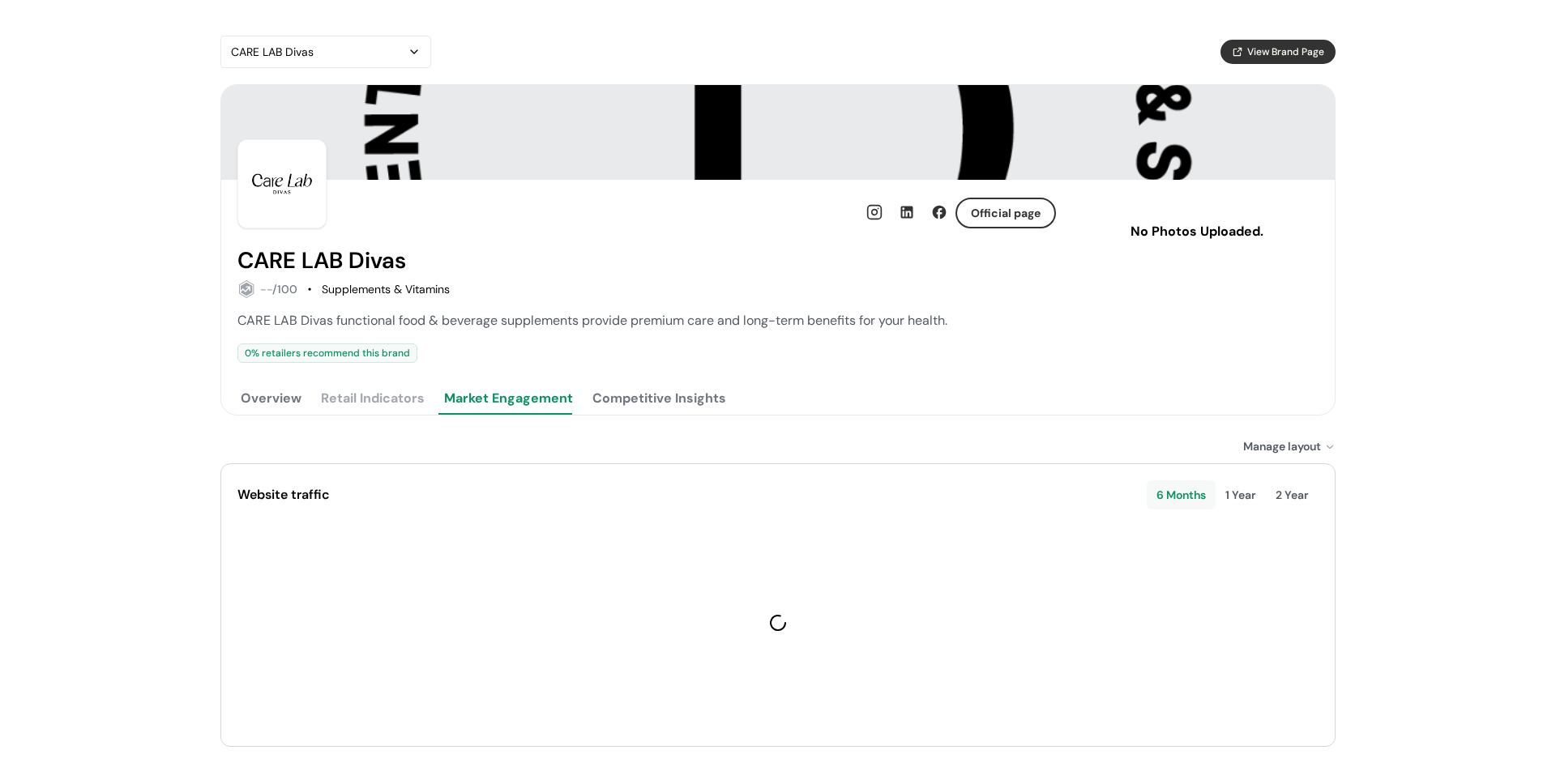
scroll to position [28, 0]
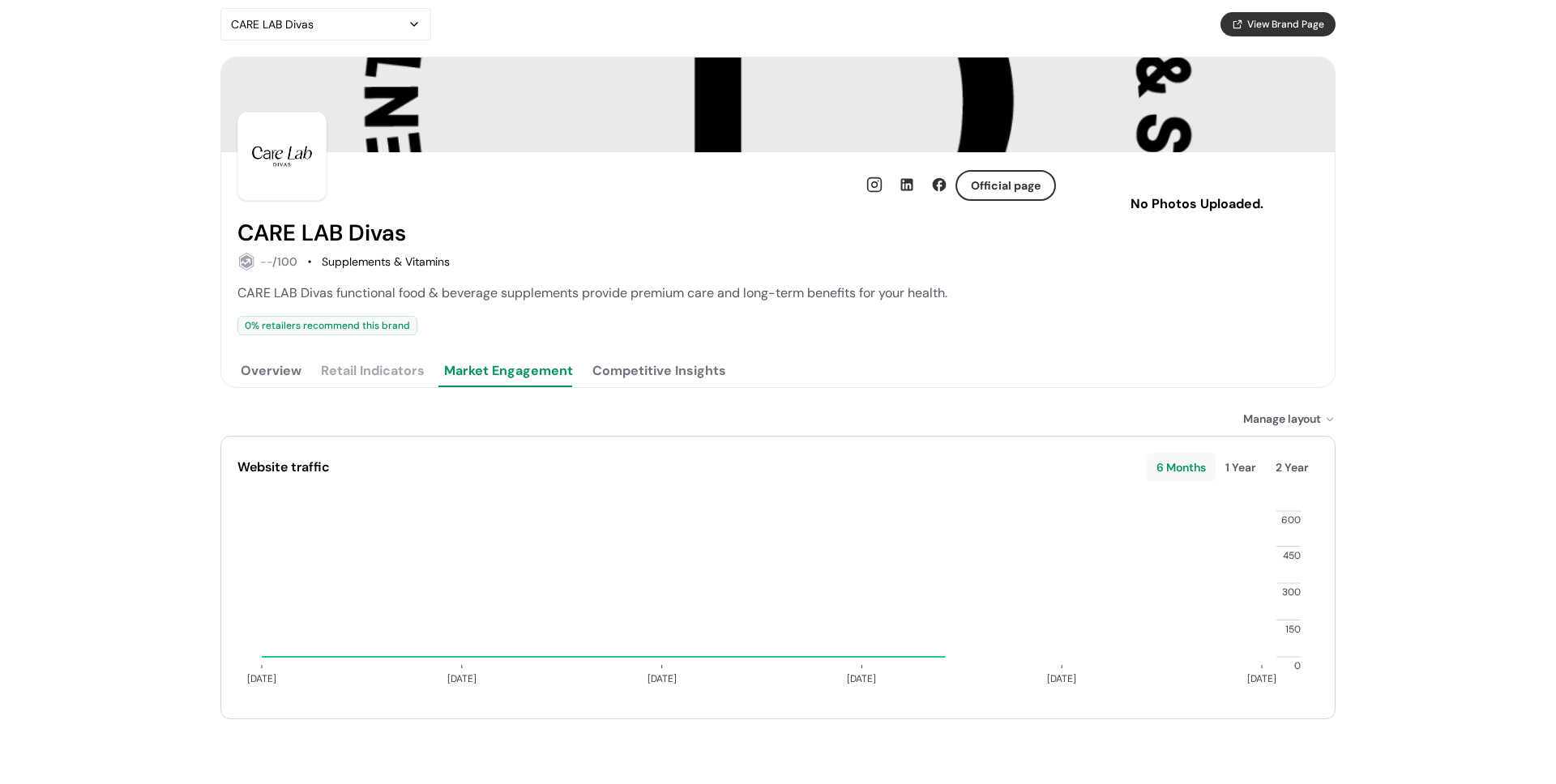
click at [658, 374] on button "Competitive Insights" at bounding box center [658, 371] width 140 height 33
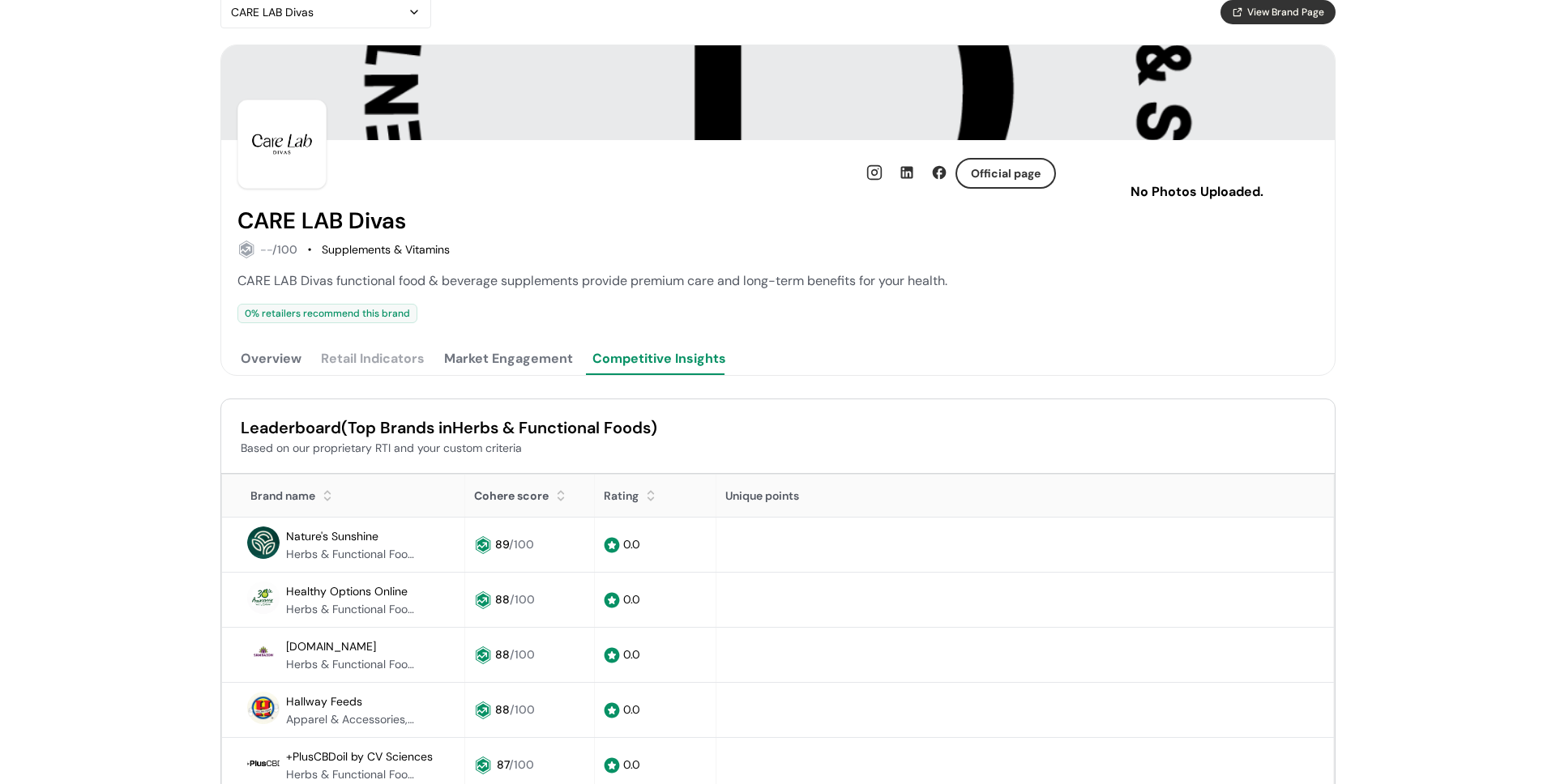
click at [584, 353] on div "Overview Retail Indicators Market Engagement Competitive Insights" at bounding box center [648, 359] width 819 height 33
click at [544, 362] on button "Market Engagement" at bounding box center [509, 359] width 136 height 33
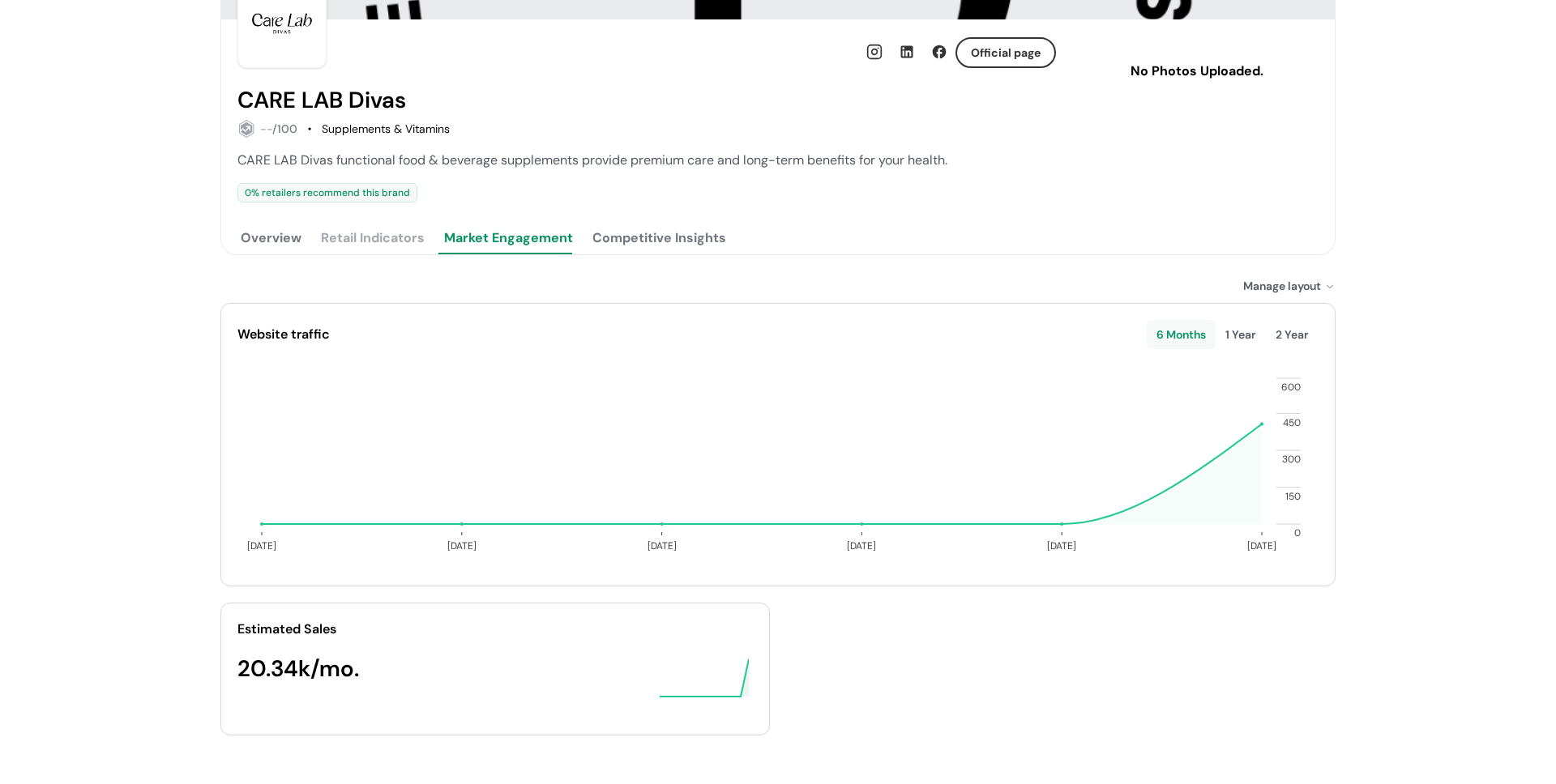
scroll to position [0, 0]
